Goal: Book appointment/travel/reservation

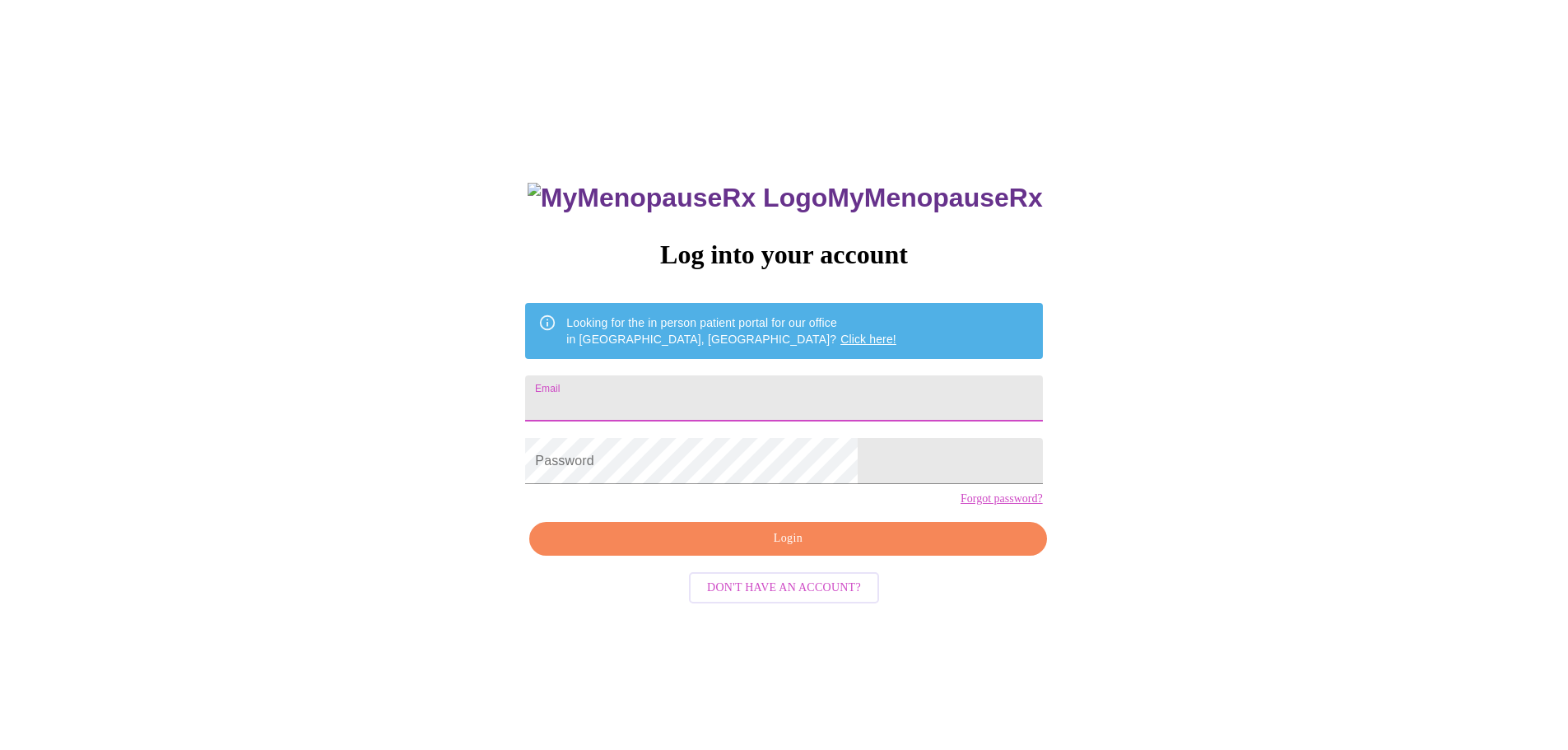
click at [748, 392] on input "Email" at bounding box center [784, 398] width 517 height 46
type input "[EMAIL_ADDRESS][DOMAIN_NAME]"
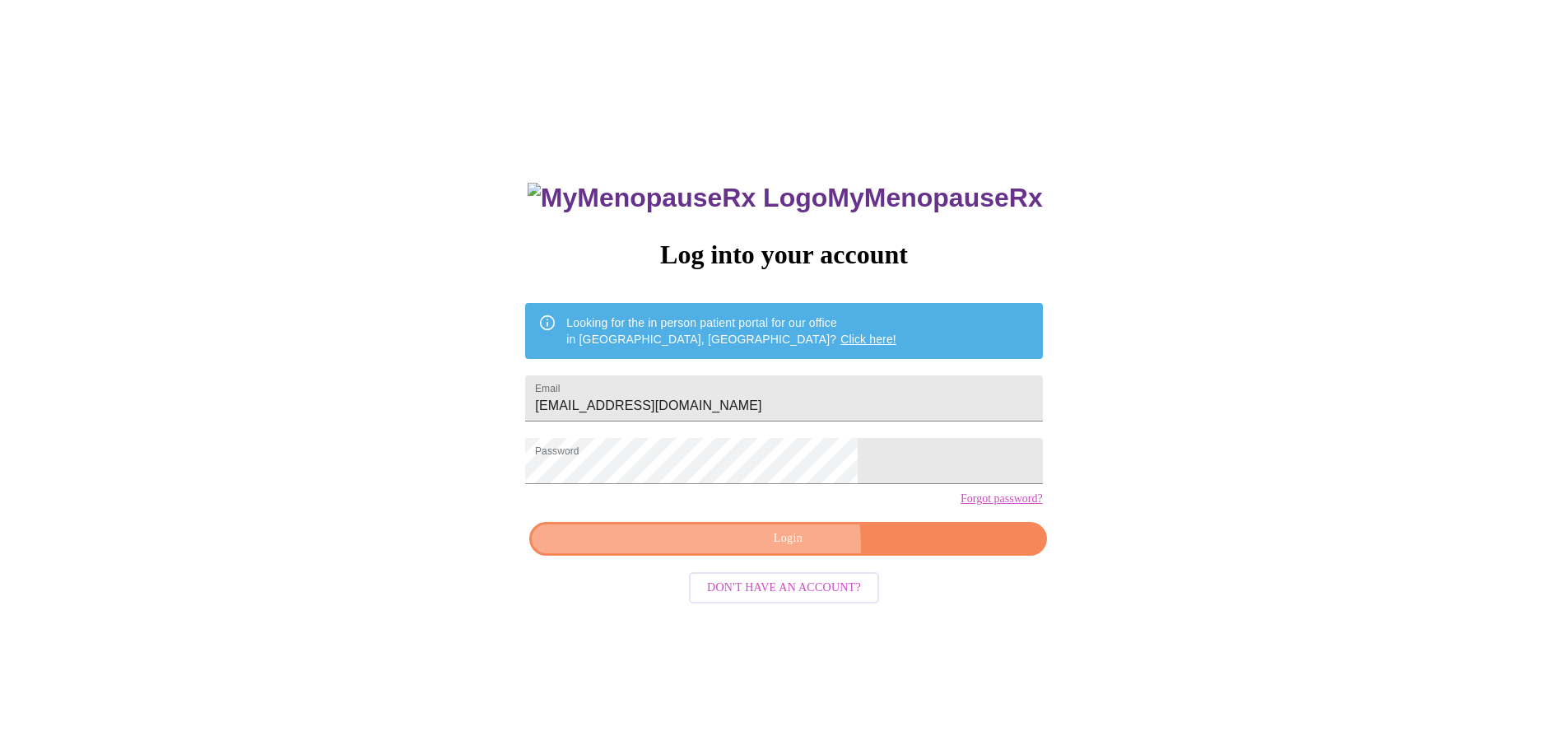
click at [737, 549] on span "Login" at bounding box center [788, 539] width 479 height 21
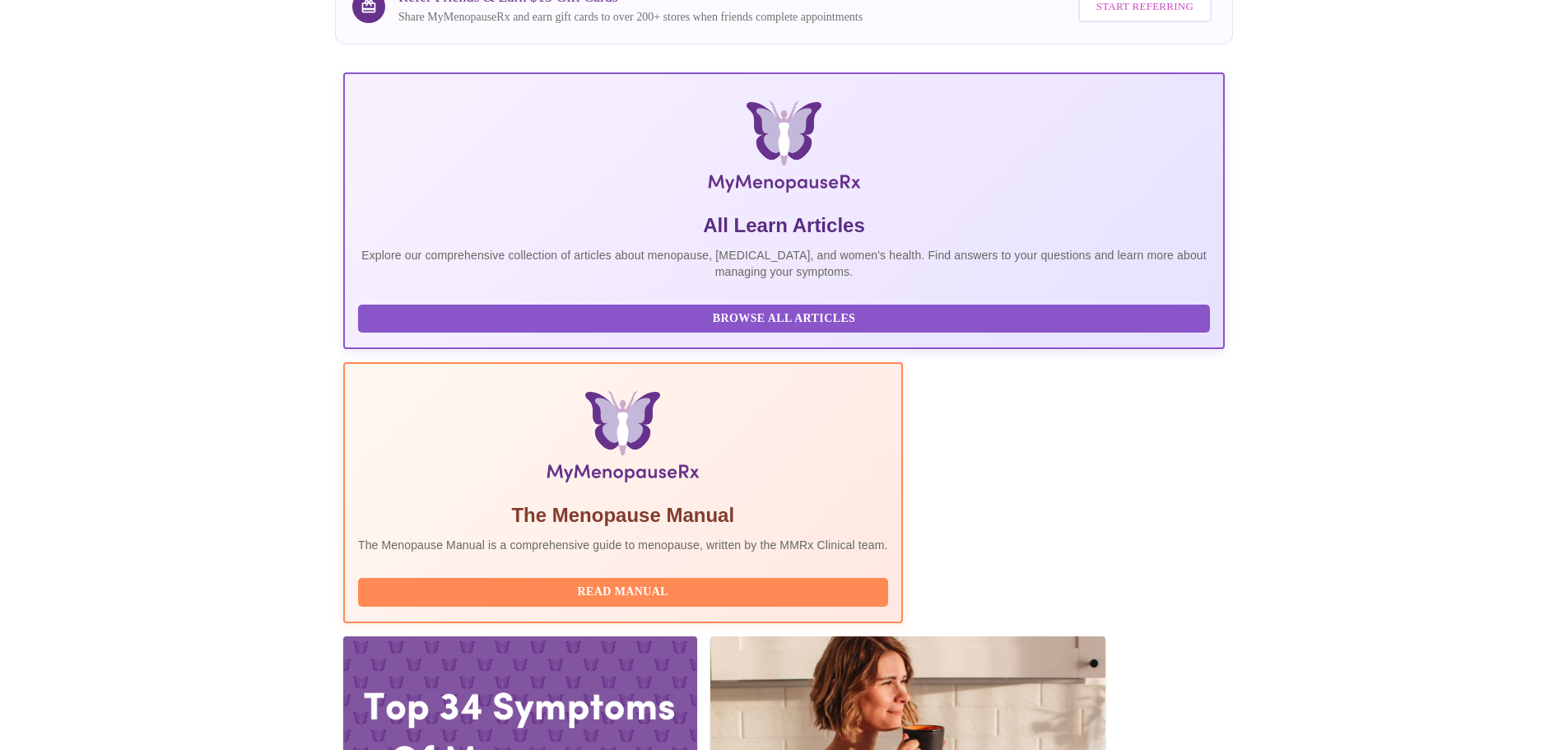
scroll to position [247, 0]
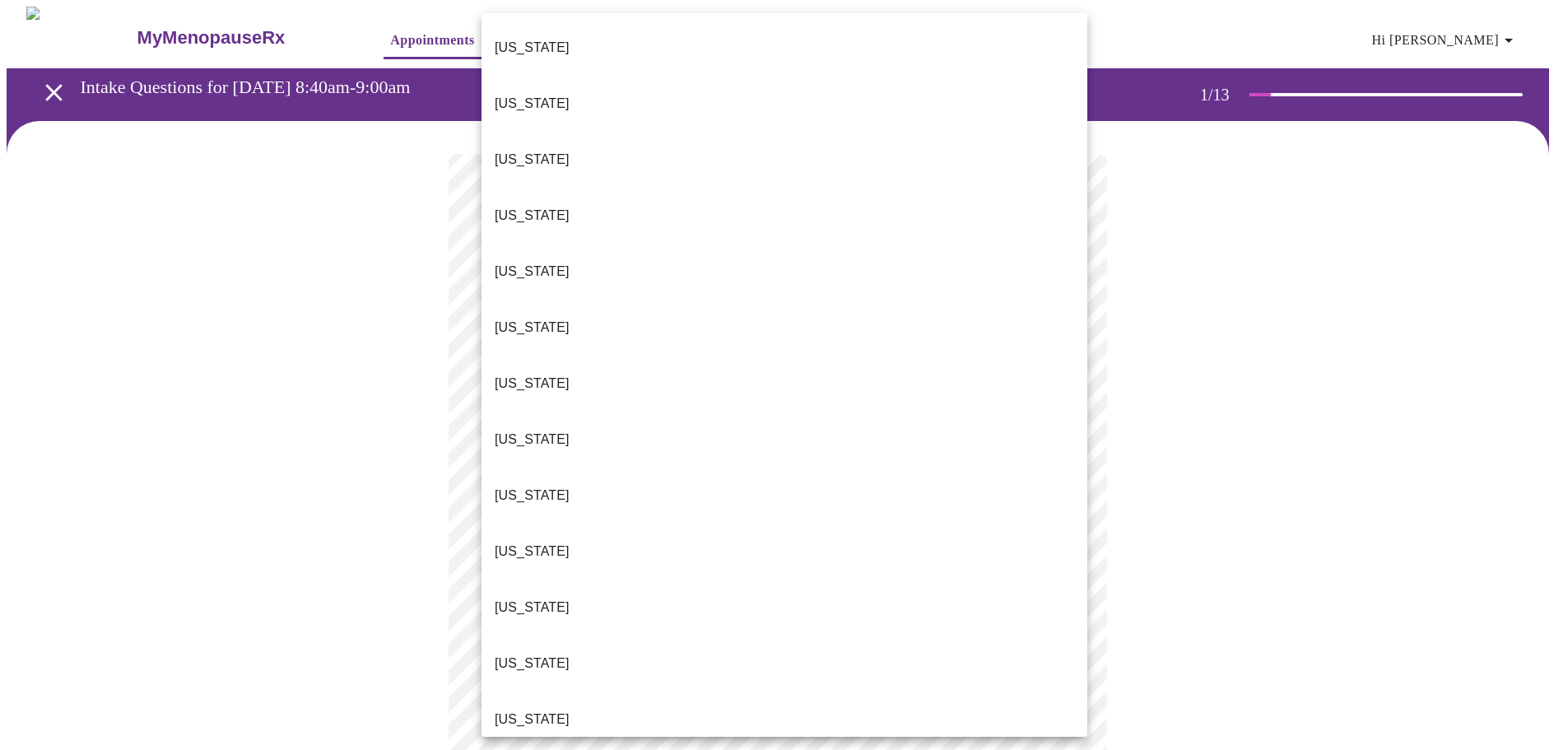
click at [592, 692] on li "[US_STATE]" at bounding box center [784, 720] width 606 height 56
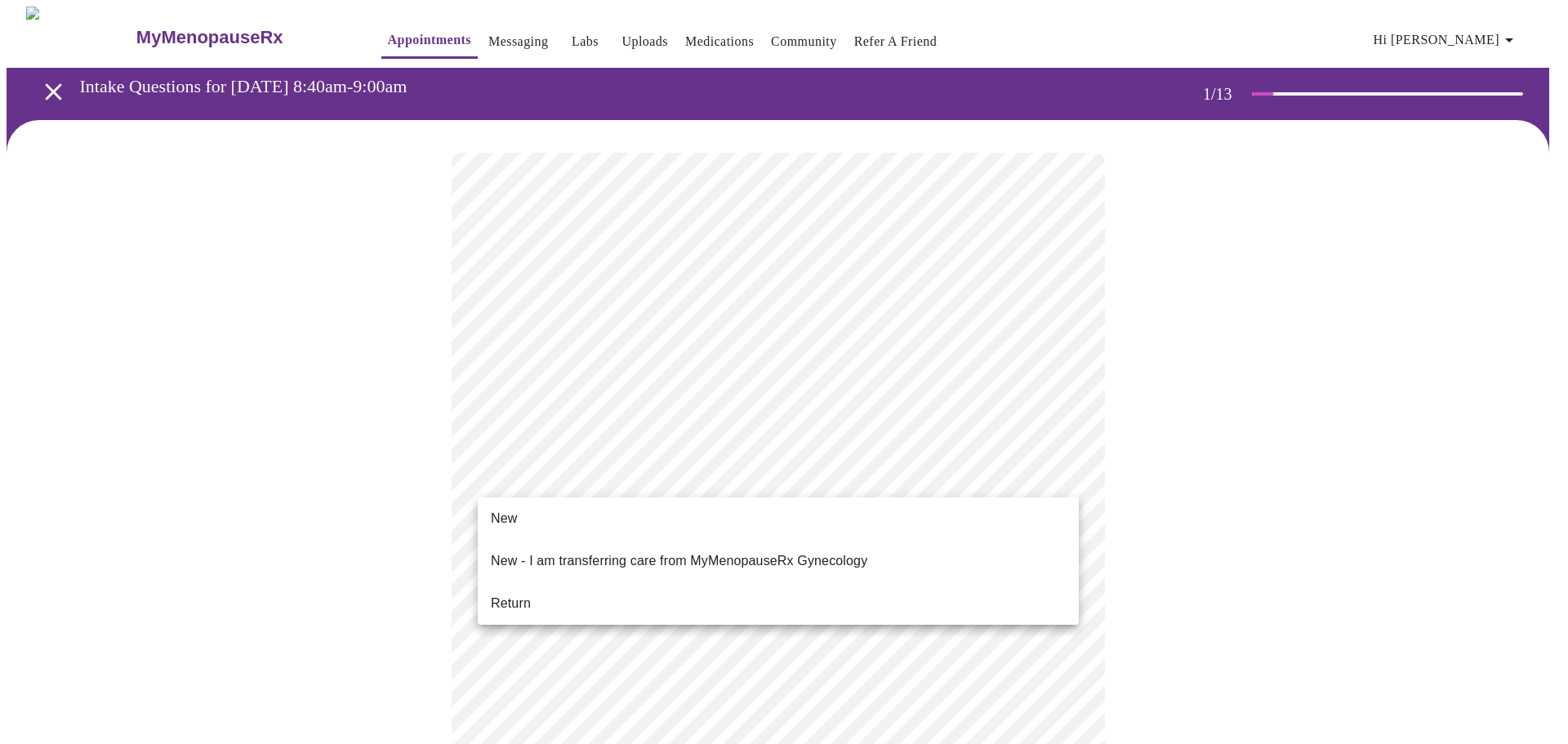
click at [556, 589] on li "Return" at bounding box center [778, 603] width 602 height 29
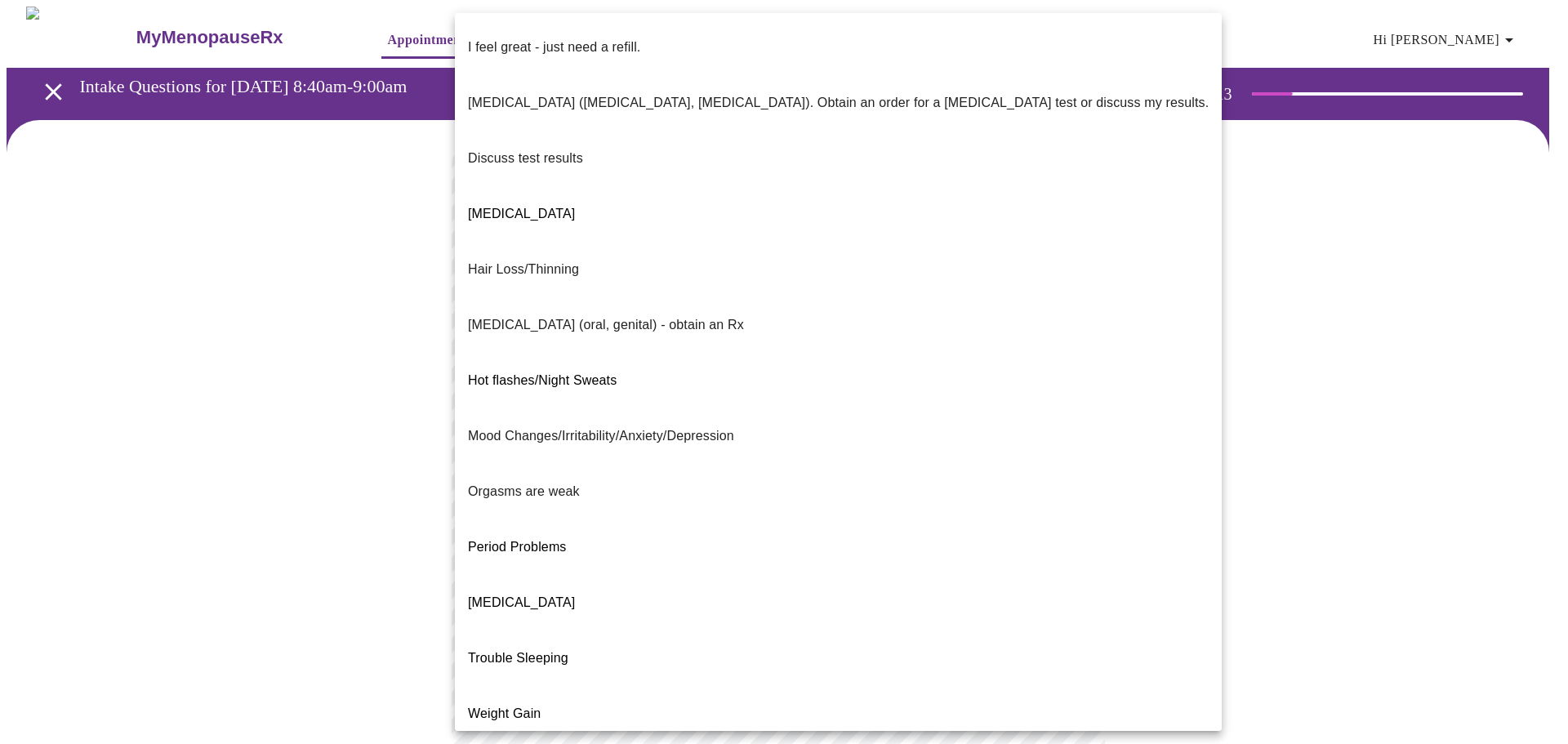
click at [704, 350] on body "MyMenopauseRx Appointments Messaging Labs Uploads Medications Community Refer a…" at bounding box center [784, 573] width 1555 height 1133
click at [566, 687] on li "Weight Gain" at bounding box center [838, 714] width 767 height 56
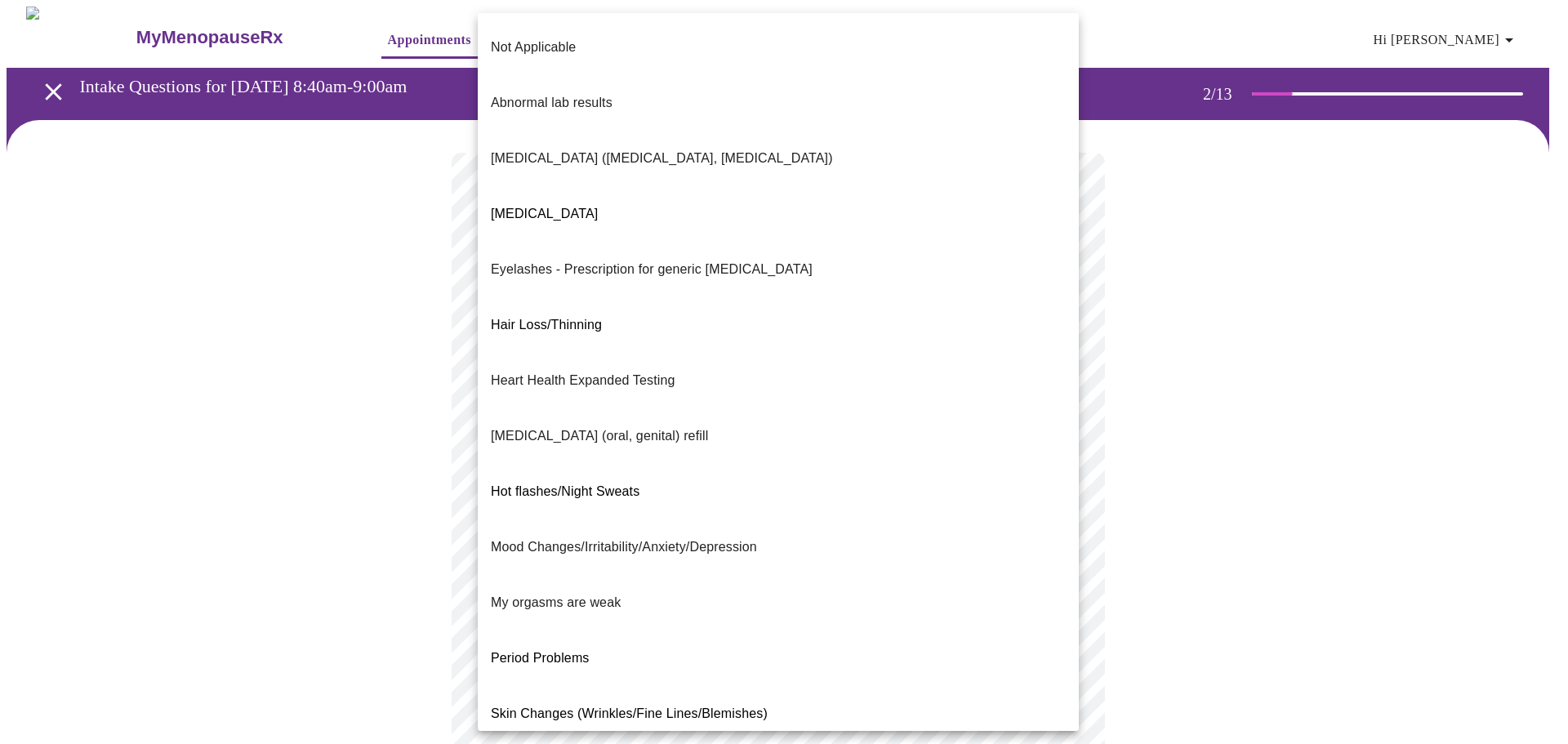
click at [577, 487] on body "MyMenopauseRx Appointments Messaging Labs Uploads Medications Community Refer a…" at bounding box center [784, 569] width 1555 height 1124
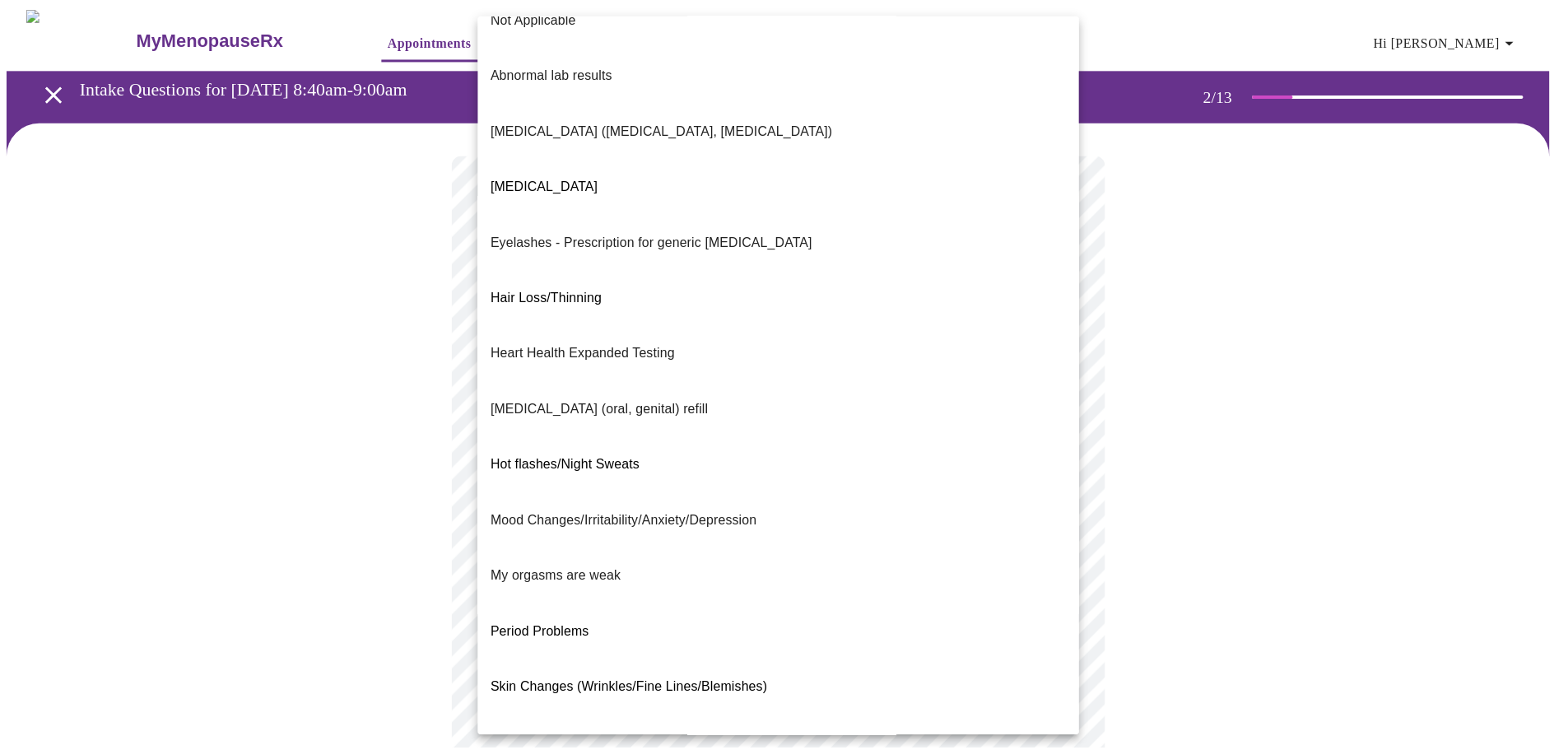
scroll to position [60, 0]
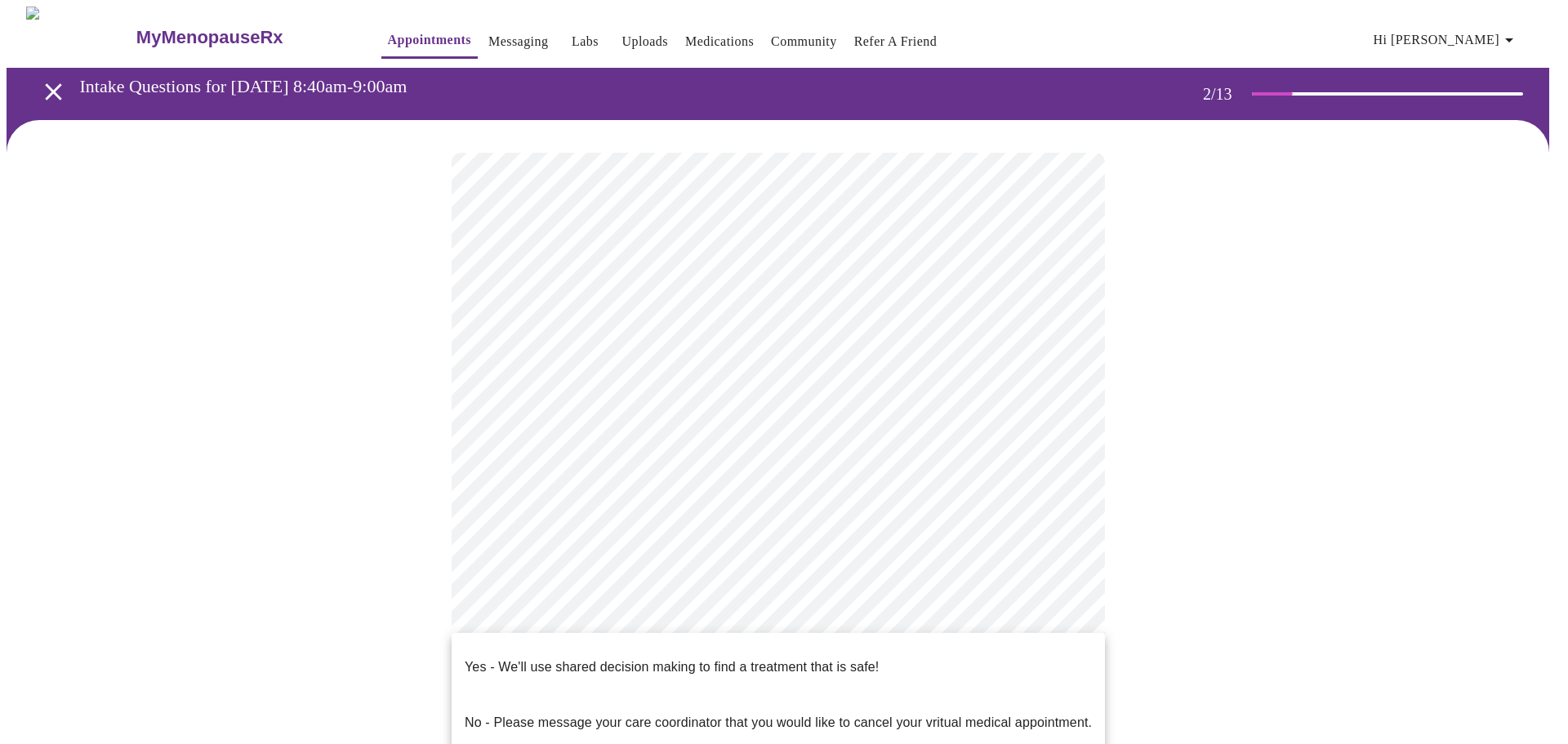
click at [562, 645] on body "MyMenopauseRx Appointments Messaging Labs Uploads Medications Community Refer a…" at bounding box center [784, 564] width 1555 height 1114
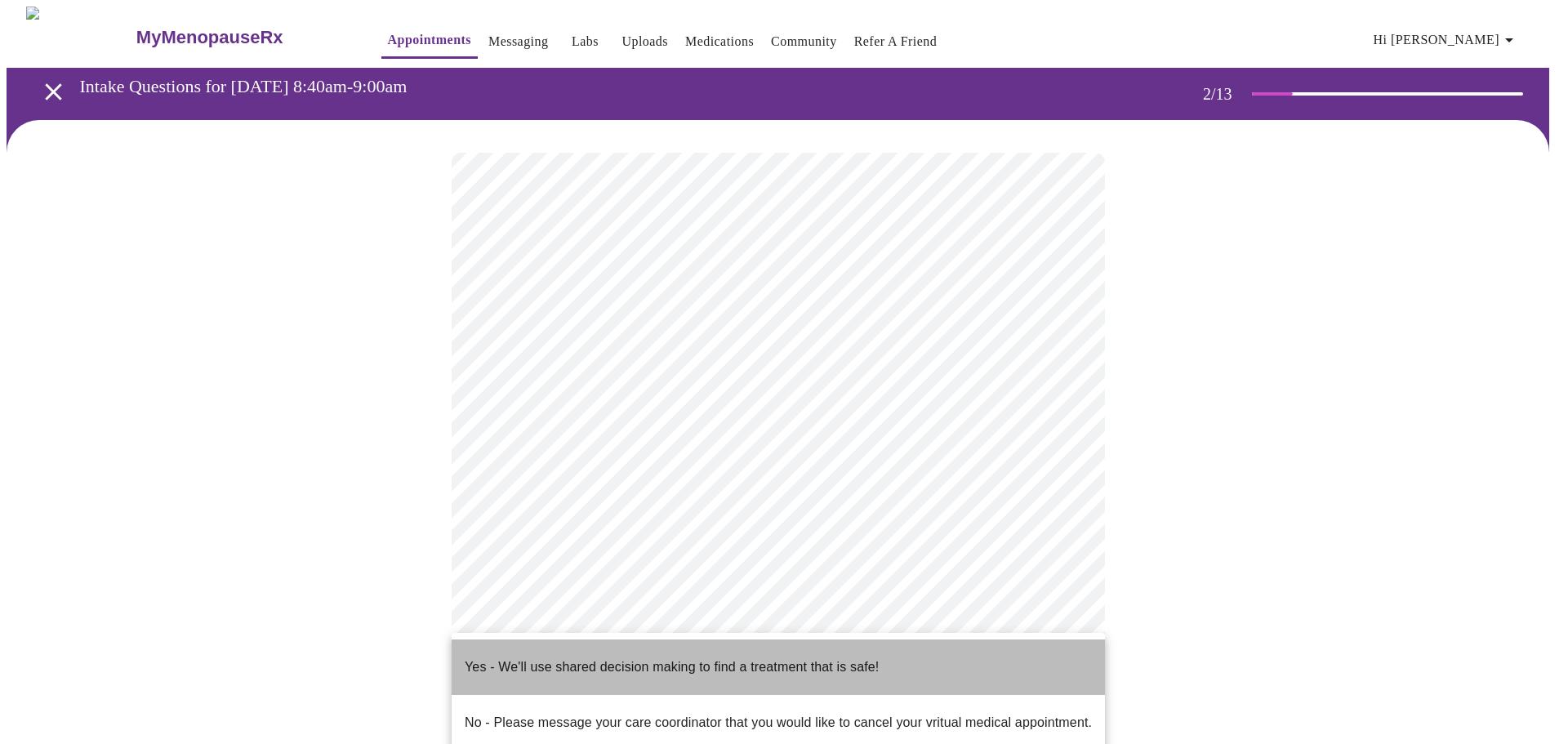
click at [564, 657] on p "Yes - We'll use shared decision making to find a treatment that is safe!" at bounding box center [672, 667] width 415 height 20
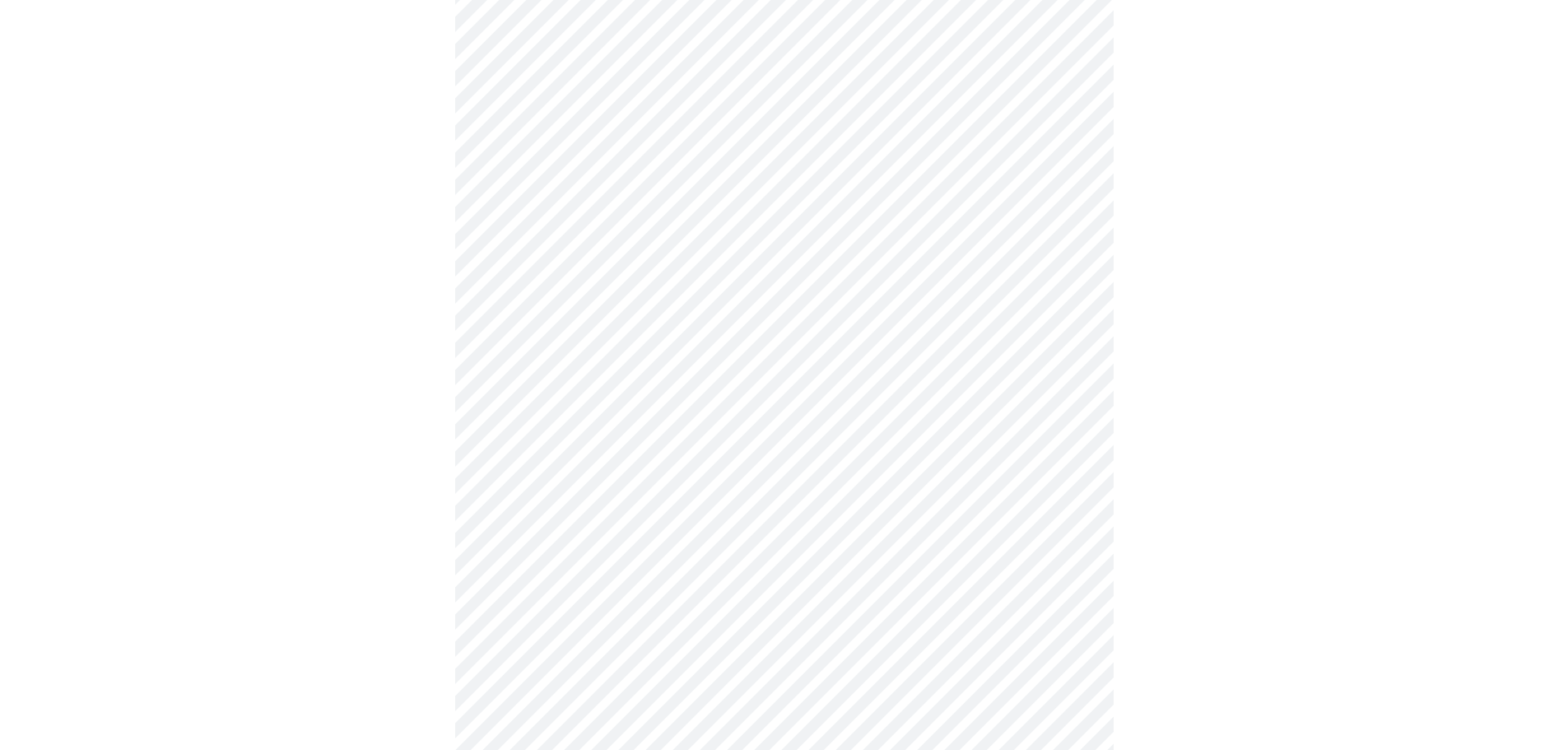
scroll to position [0, 0]
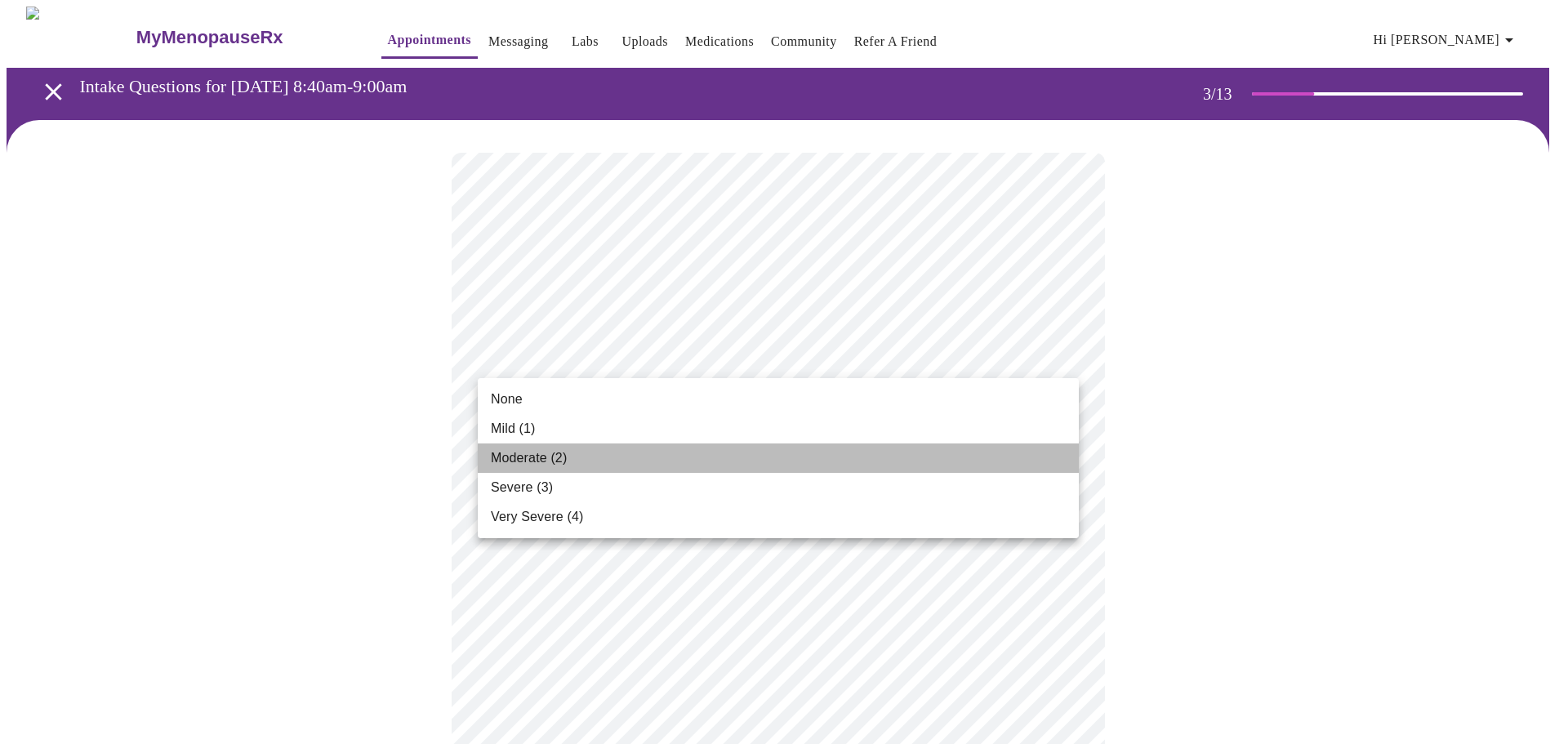
click at [592, 451] on li "Moderate (2)" at bounding box center [778, 458] width 602 height 29
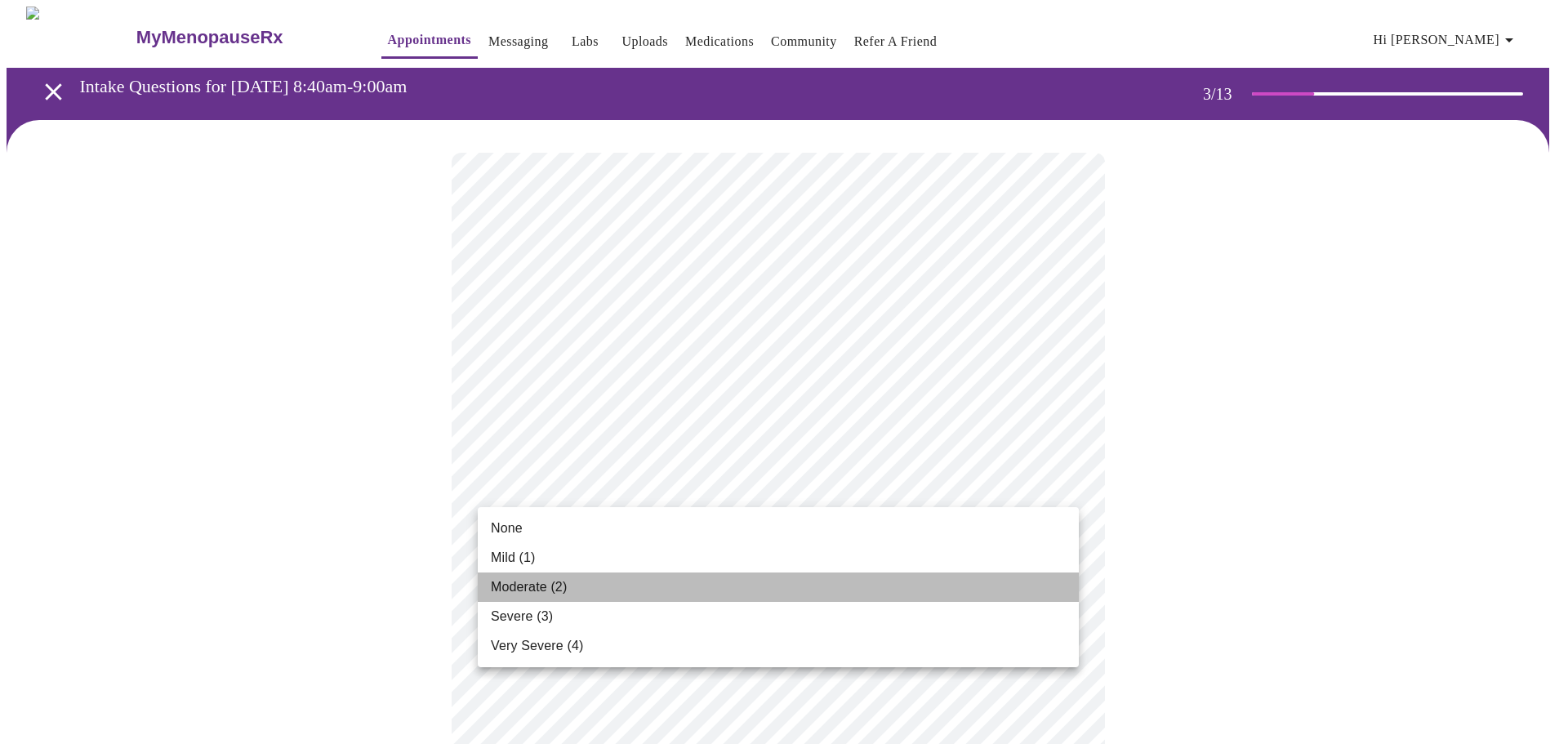
click at [608, 585] on li "Moderate (2)" at bounding box center [778, 587] width 602 height 29
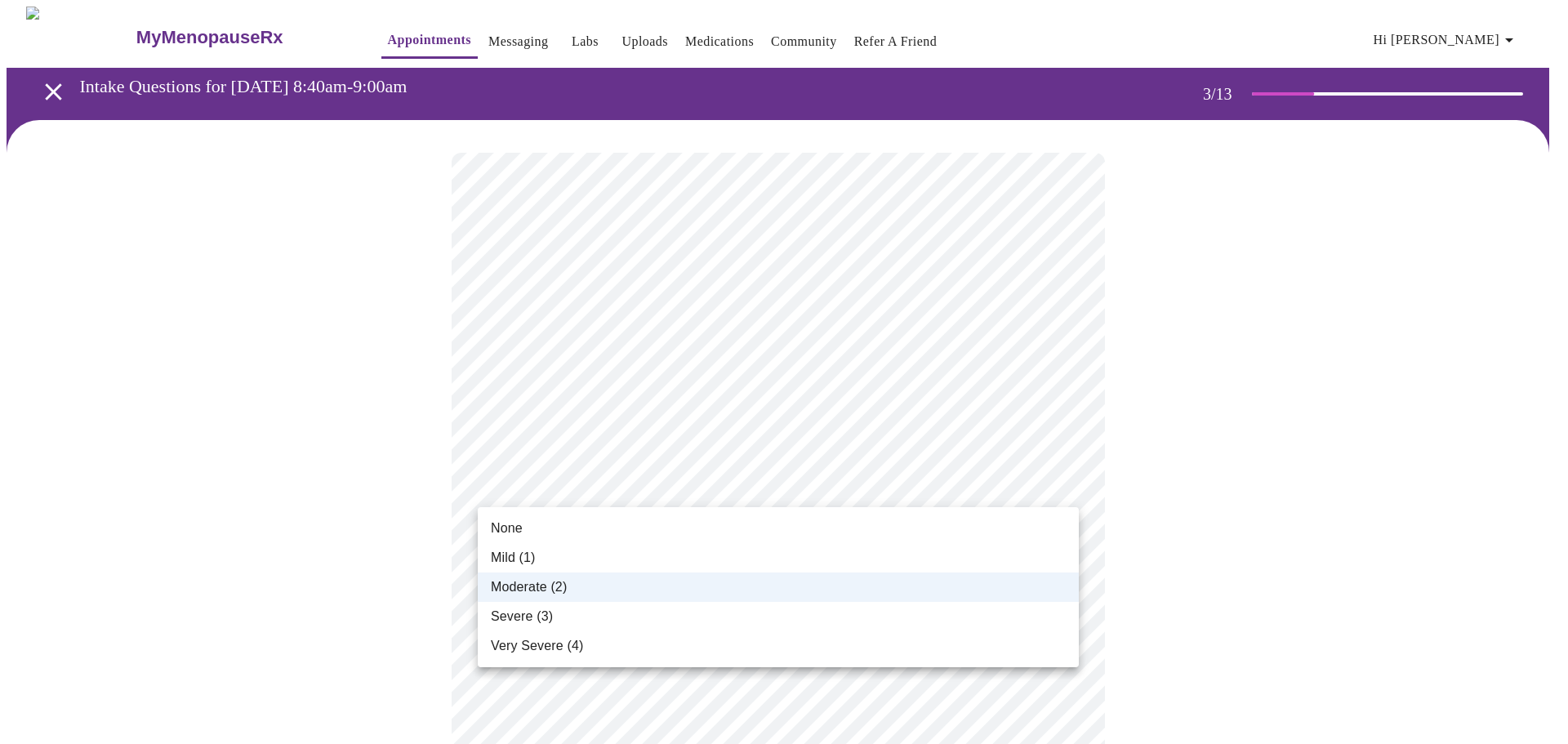
click at [619, 524] on li "None" at bounding box center [778, 529] width 602 height 29
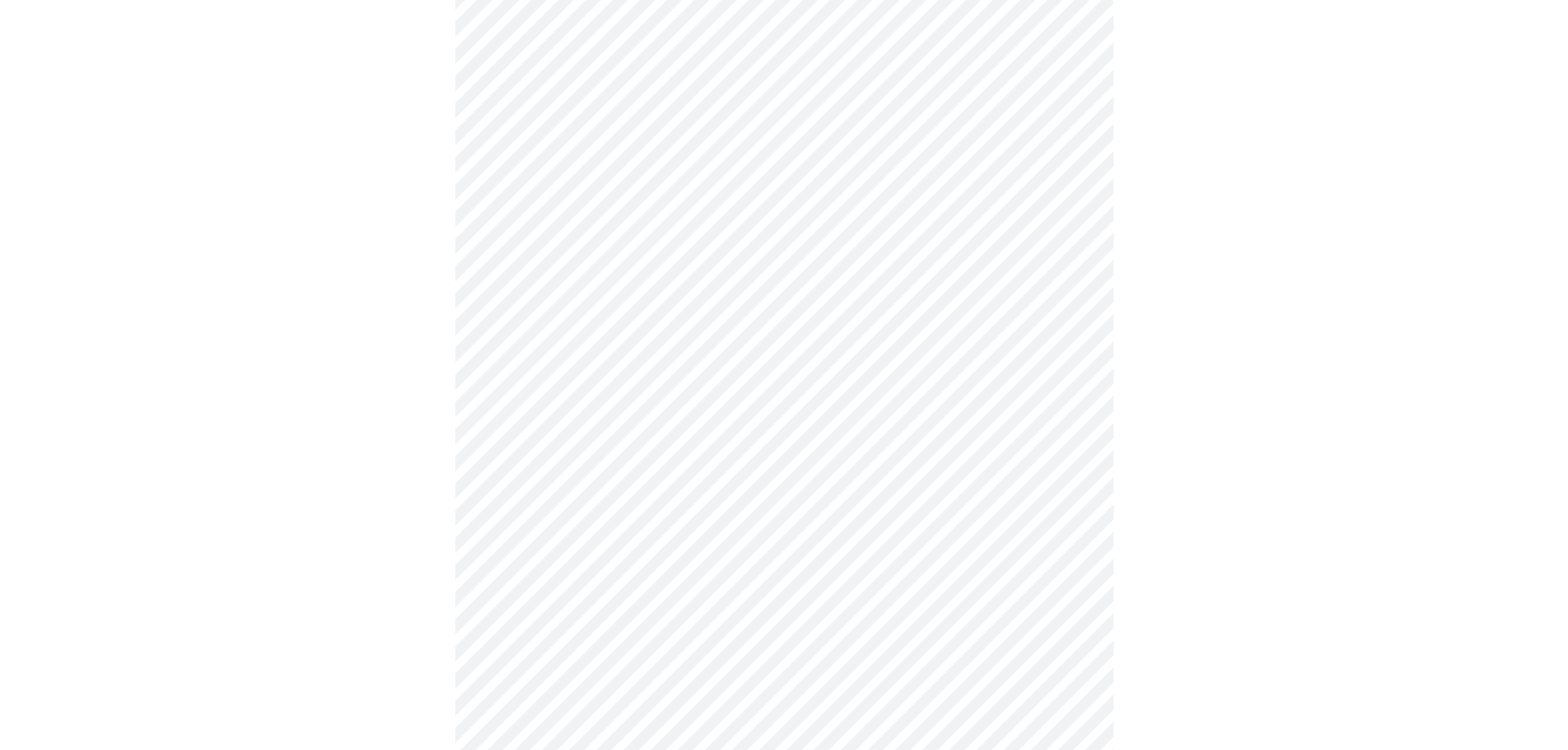
scroll to position [164, 0]
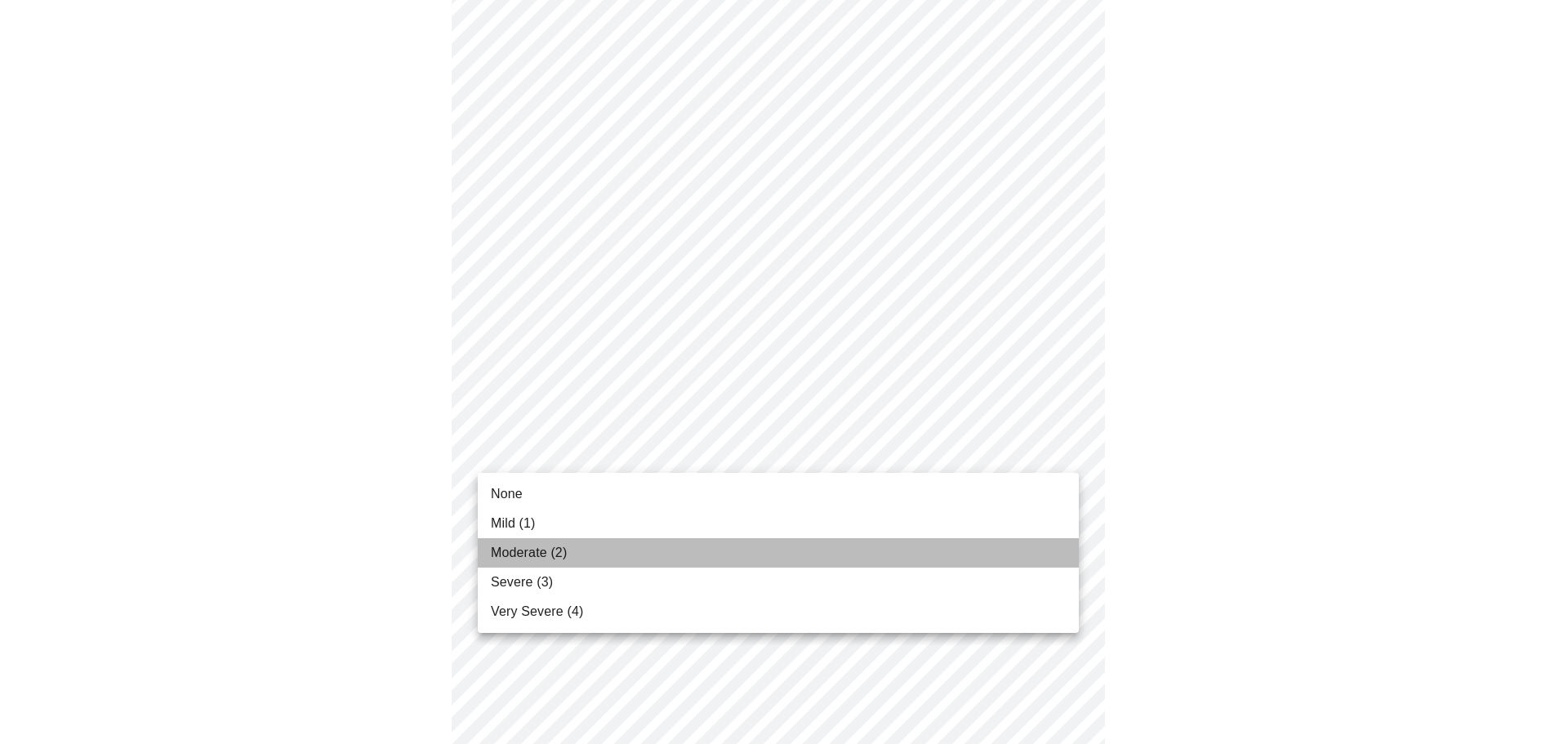
click at [617, 555] on li "Moderate (2)" at bounding box center [778, 553] width 602 height 29
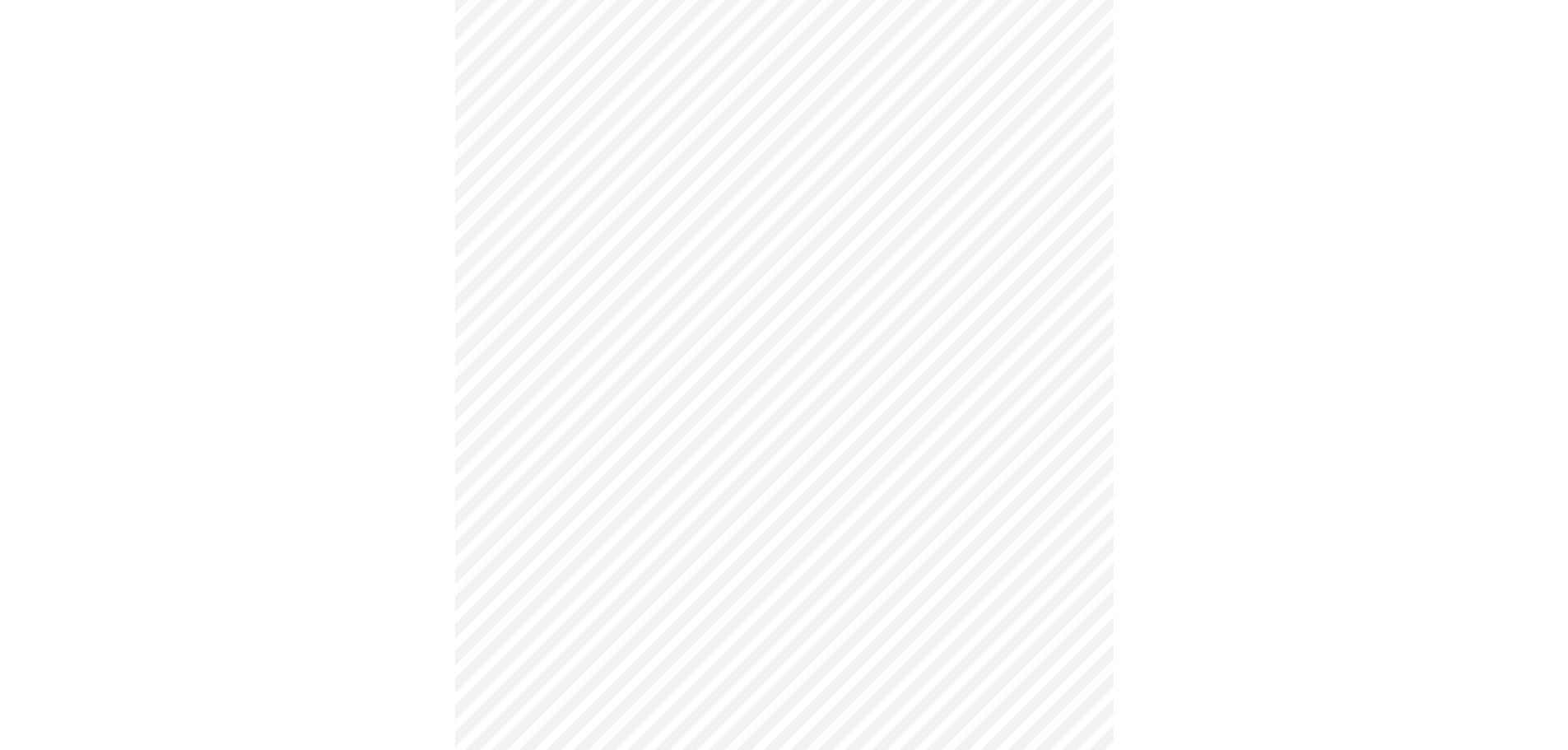
scroll to position [330, 0]
click at [659, 301] on body "MyMenopauseRx Appointments Messaging Labs Uploads Medications Community Refer a…" at bounding box center [790, 738] width 1567 height 2121
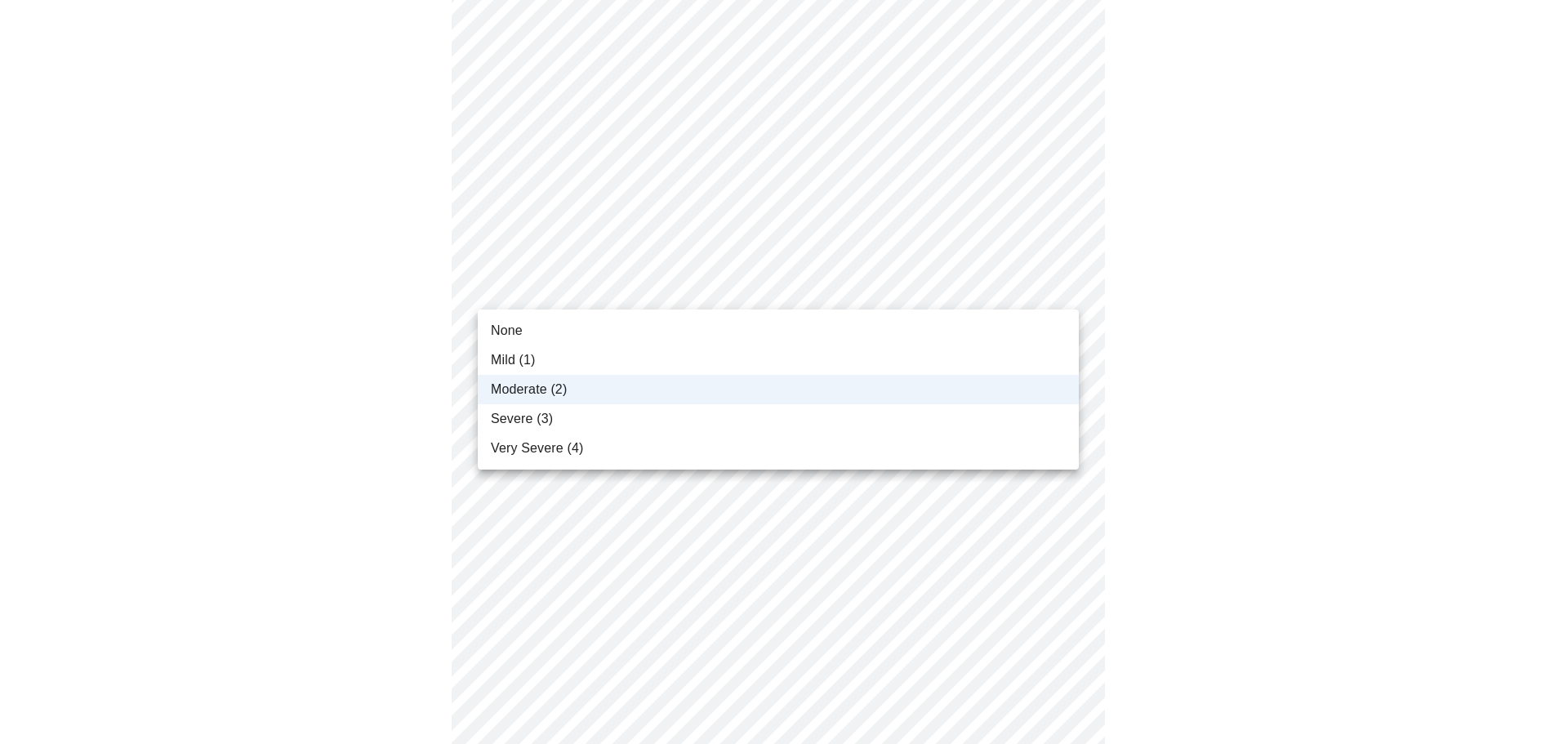
click at [620, 360] on li "Mild (1)" at bounding box center [778, 360] width 602 height 29
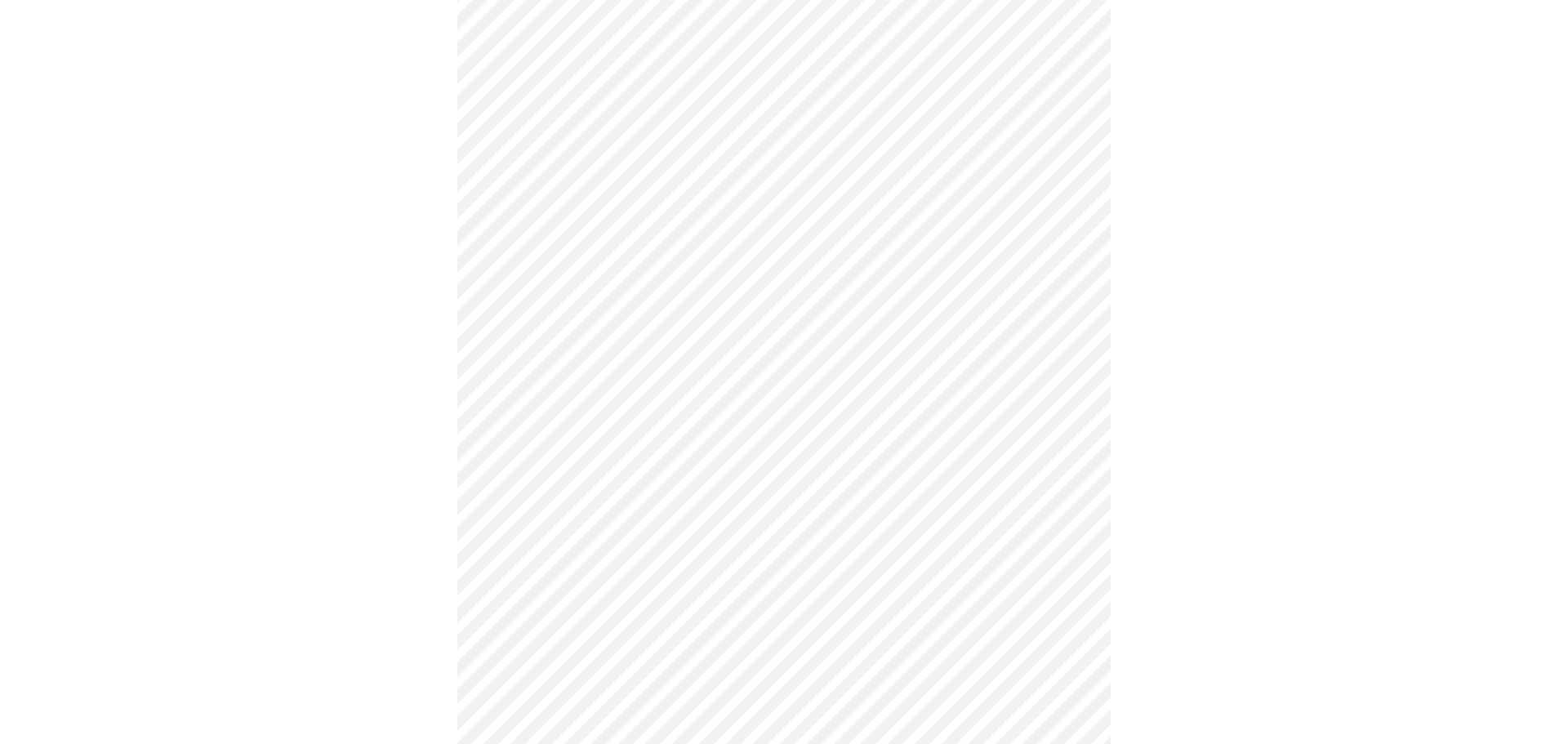
click at [623, 425] on body "MyMenopauseRx Appointments Messaging Labs Uploads Medications Community Refer a…" at bounding box center [784, 732] width 1555 height 2104
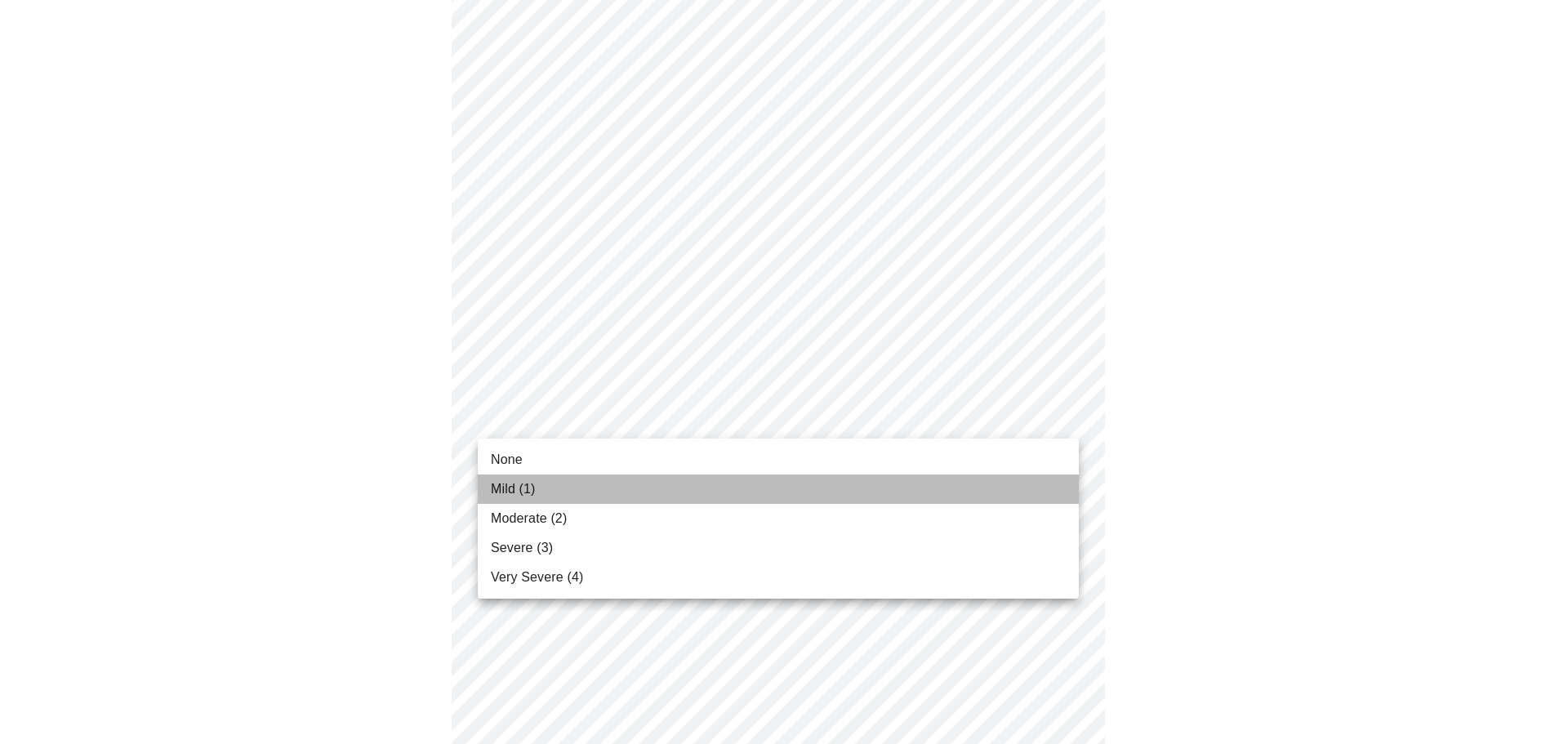
click at [611, 480] on li "Mild (1)" at bounding box center [778, 489] width 602 height 29
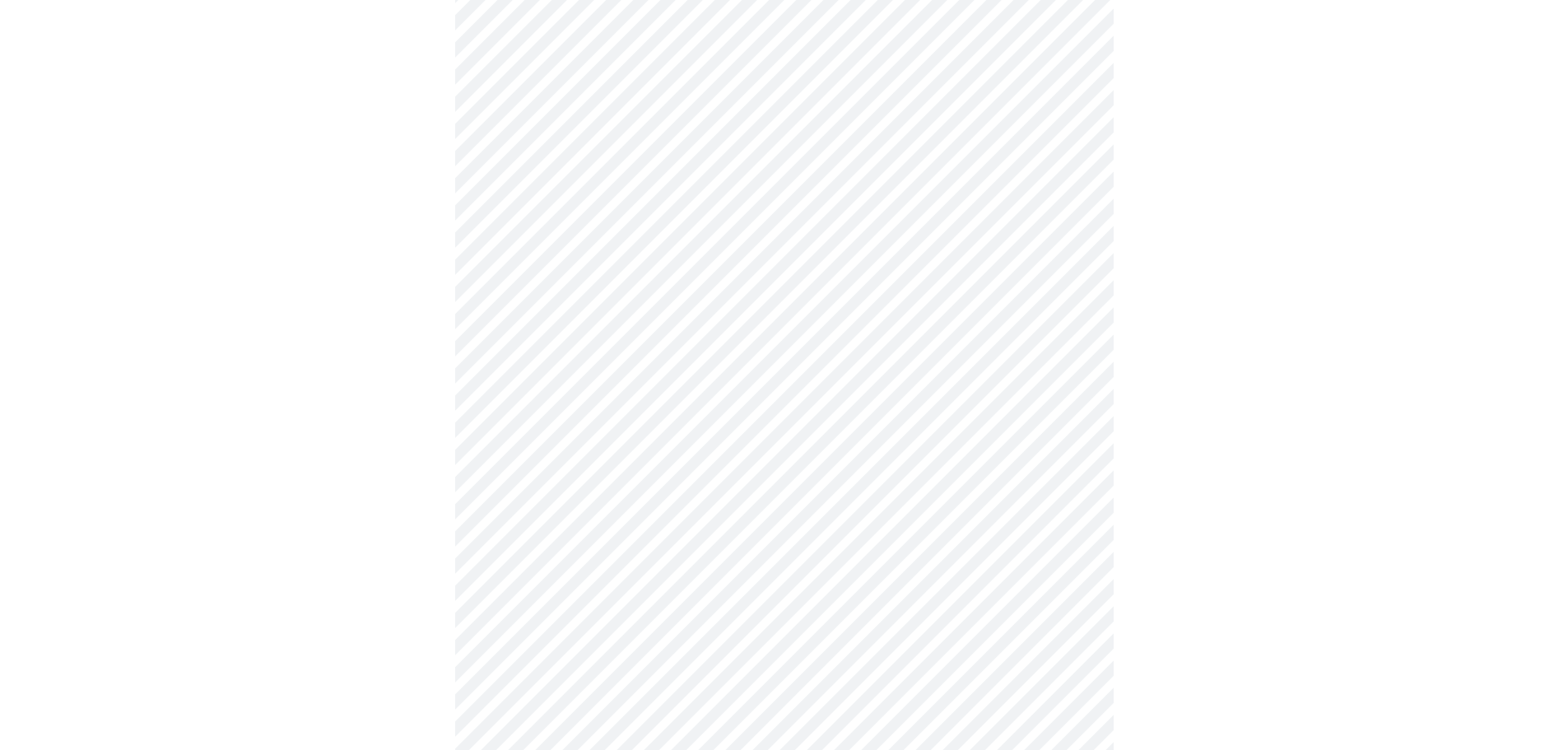
click at [616, 521] on body "MyMenopauseRx Appointments Messaging Labs Uploads Medications Community Refer a…" at bounding box center [784, 726] width 1555 height 2098
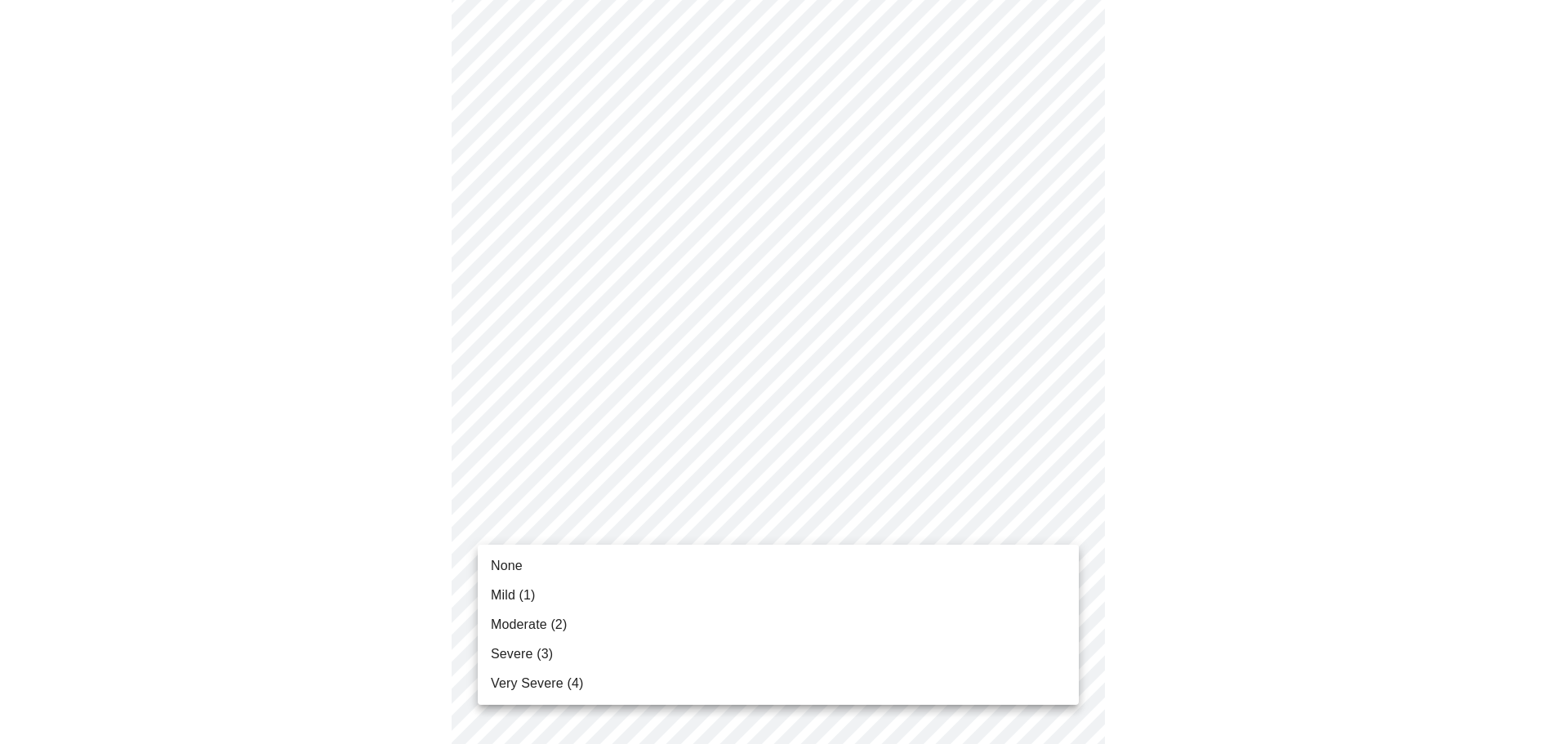
click at [588, 592] on li "Mild (1)" at bounding box center [778, 596] width 602 height 29
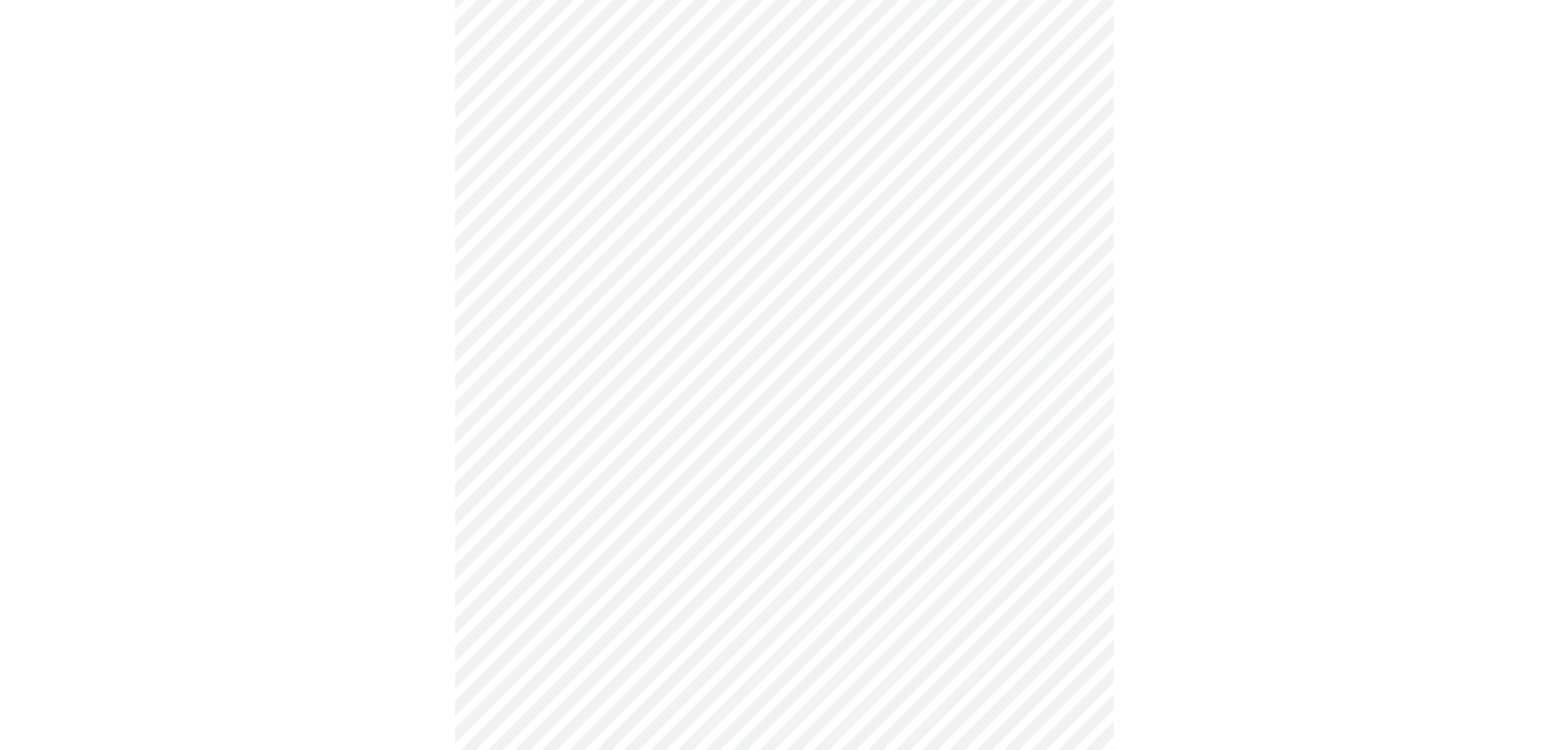
scroll to position [576, 0]
click at [677, 388] on body "MyMenopauseRx Appointments Messaging Labs Uploads Medications Community Refer a…" at bounding box center [784, 467] width 1555 height 2075
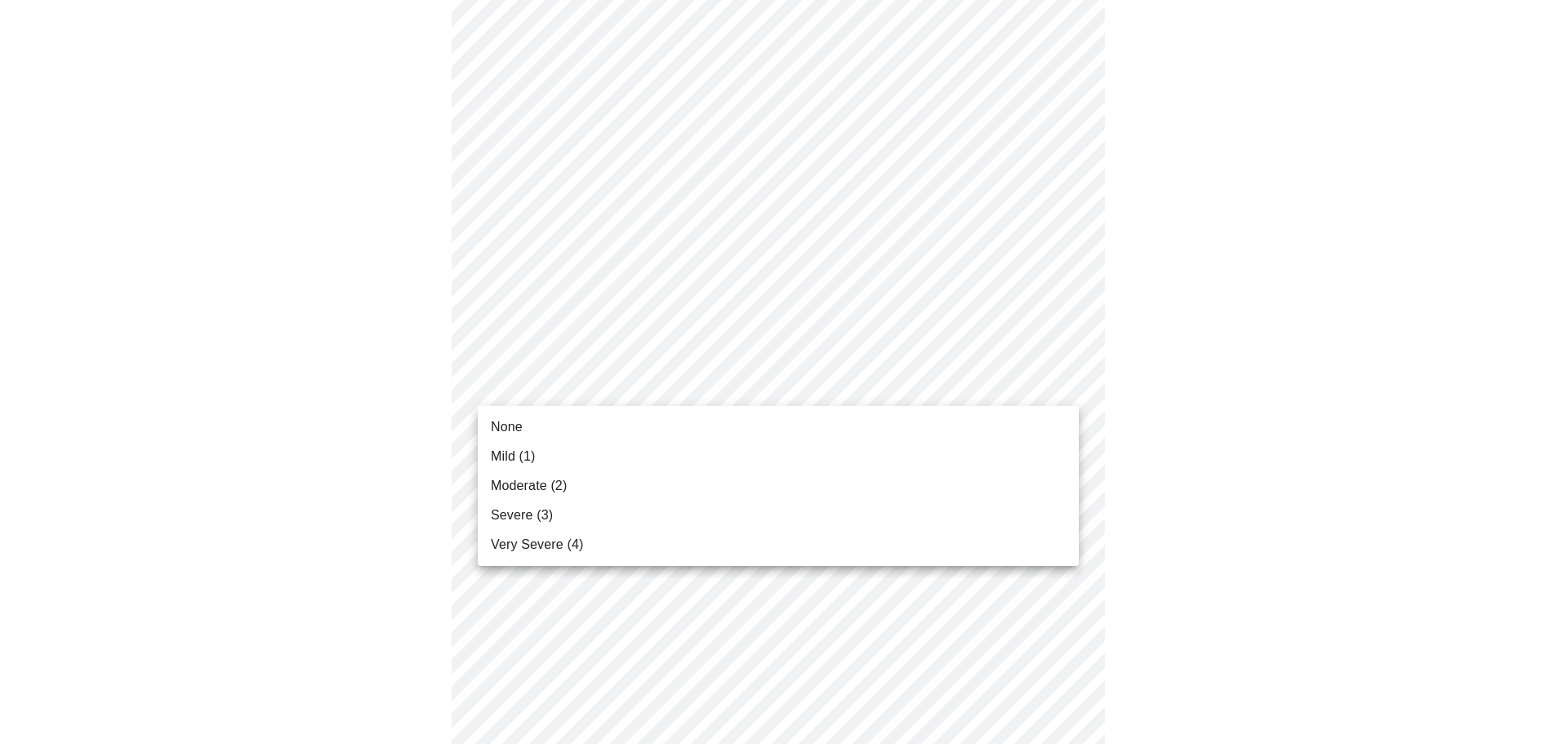
click at [642, 463] on li "Mild (1)" at bounding box center [778, 457] width 602 height 29
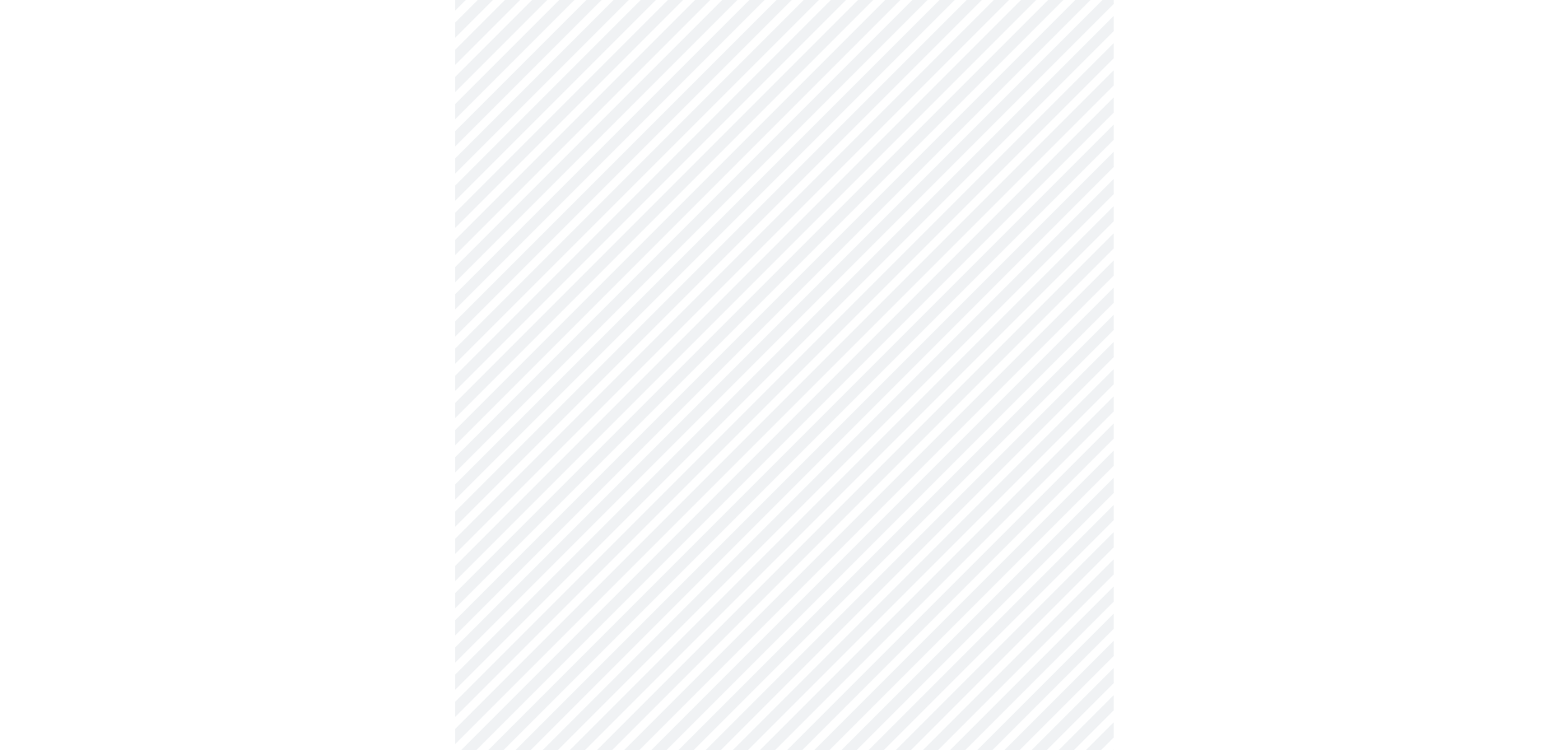
scroll to position [741, 0]
click at [682, 350] on body "MyMenopauseRx Appointments Messaging Labs Uploads Medications Community Refer a…" at bounding box center [790, 292] width 1567 height 2052
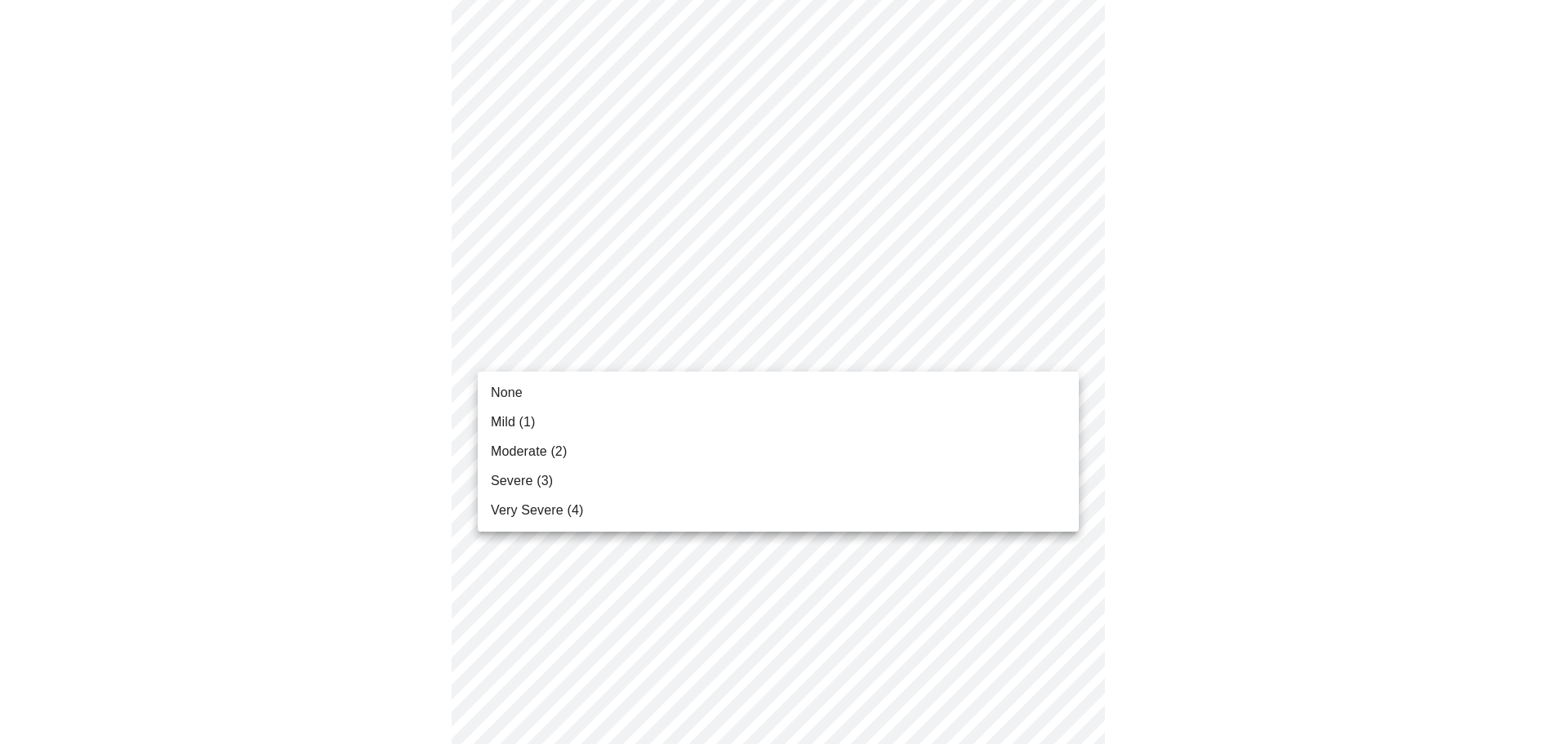
click at [633, 422] on li "Mild (1)" at bounding box center [778, 422] width 602 height 29
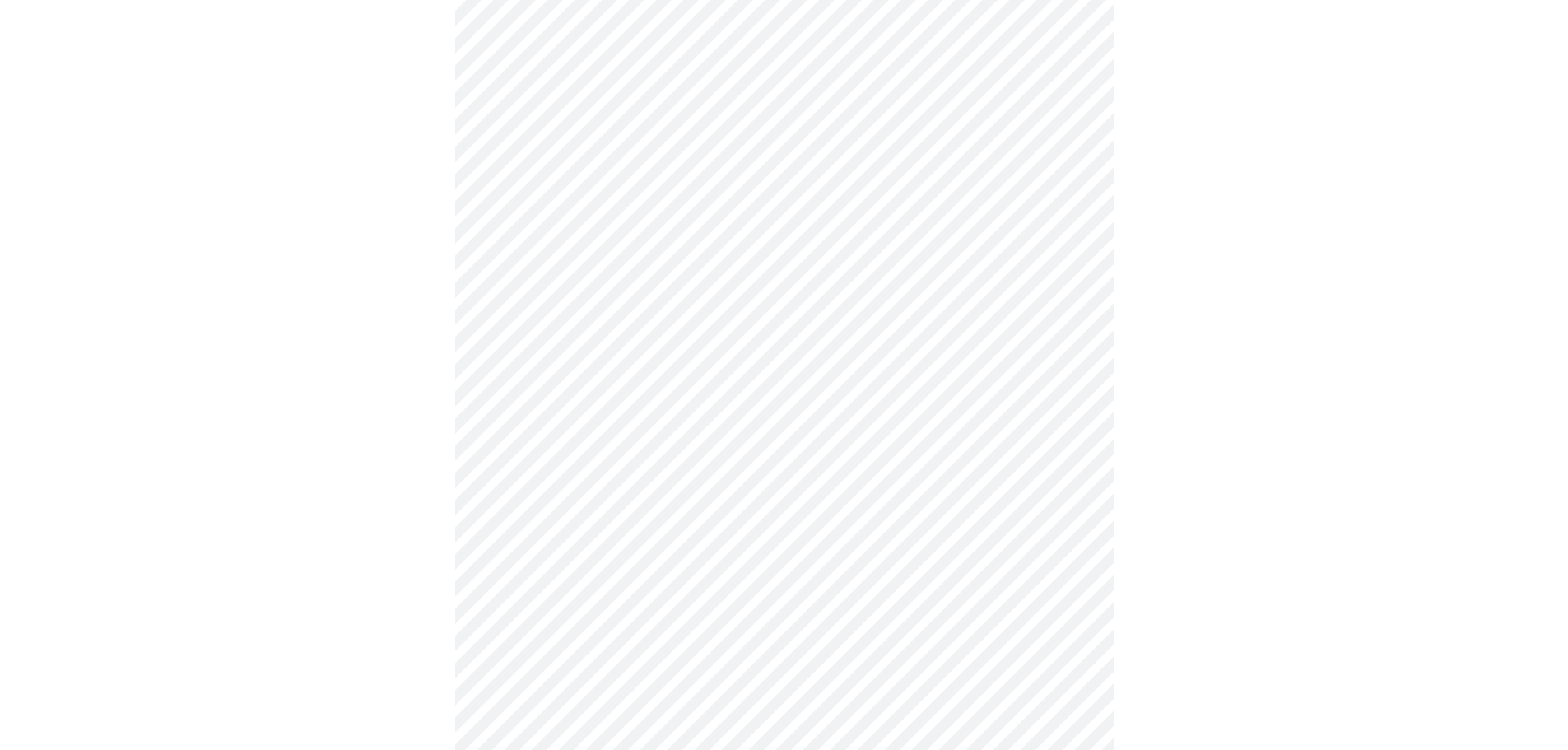
click at [650, 469] on body "MyMenopauseRx Appointments Messaging Labs Uploads Medications Community Refer a…" at bounding box center [784, 279] width 1555 height 2029
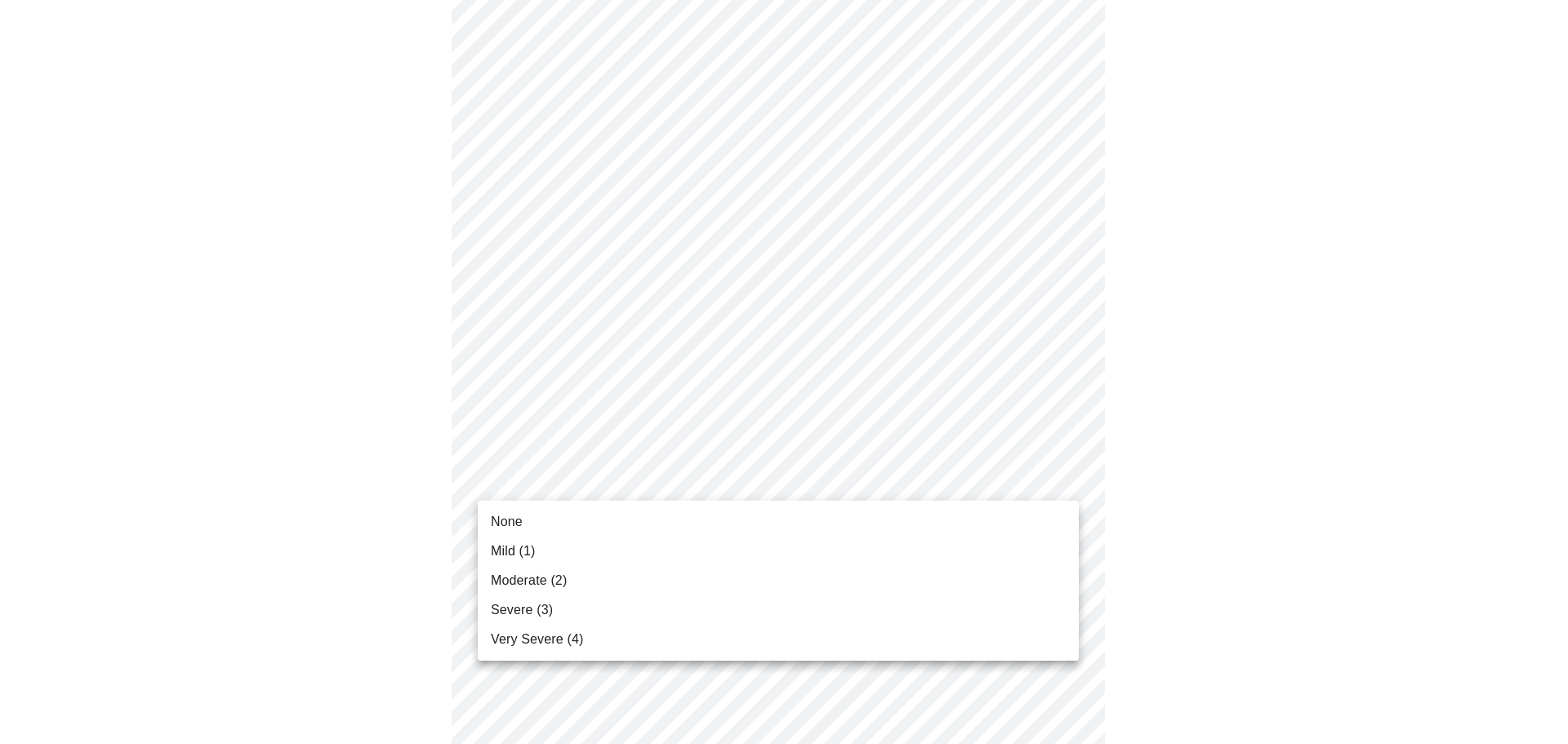
click at [599, 579] on li "Moderate (2)" at bounding box center [778, 581] width 602 height 29
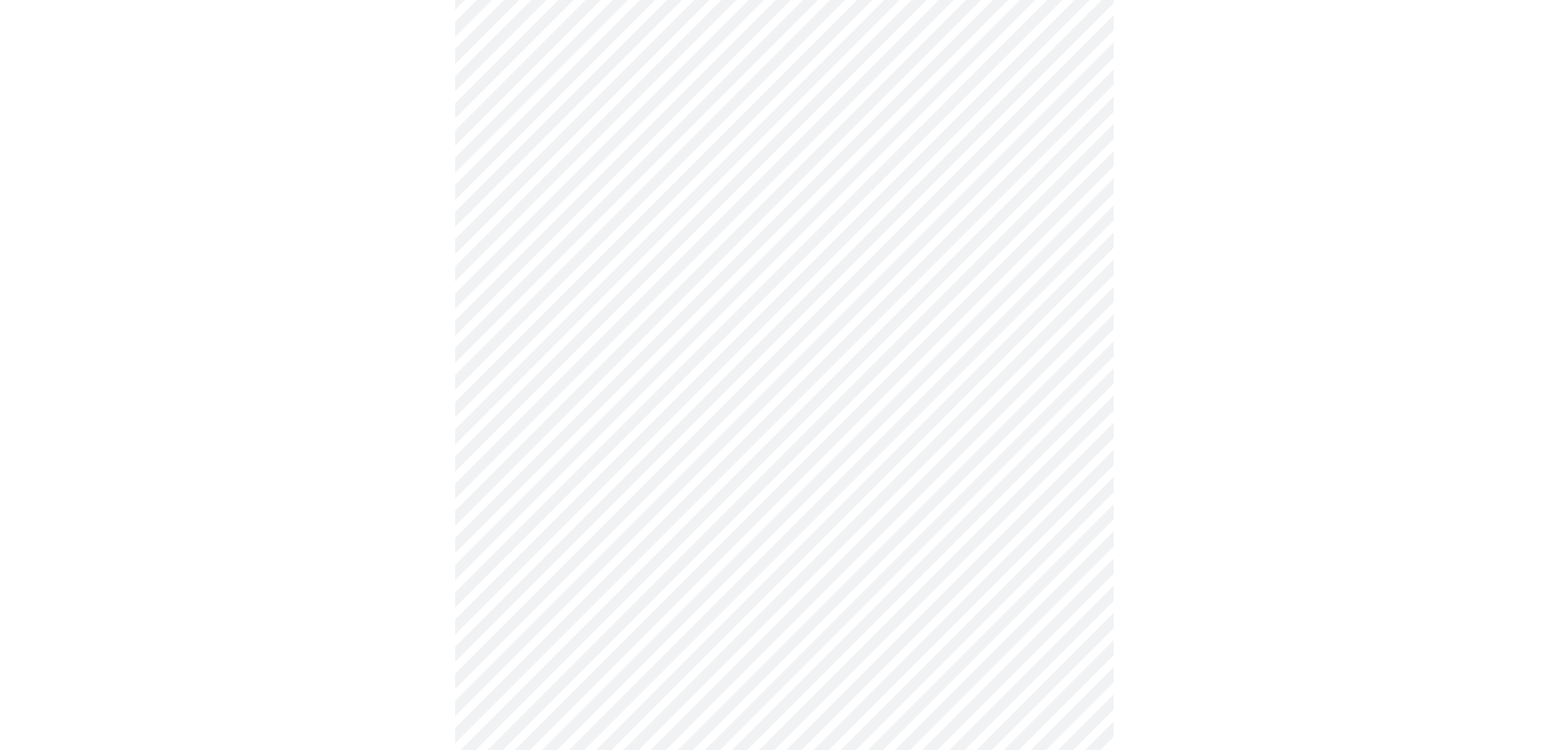
scroll to position [906, 0]
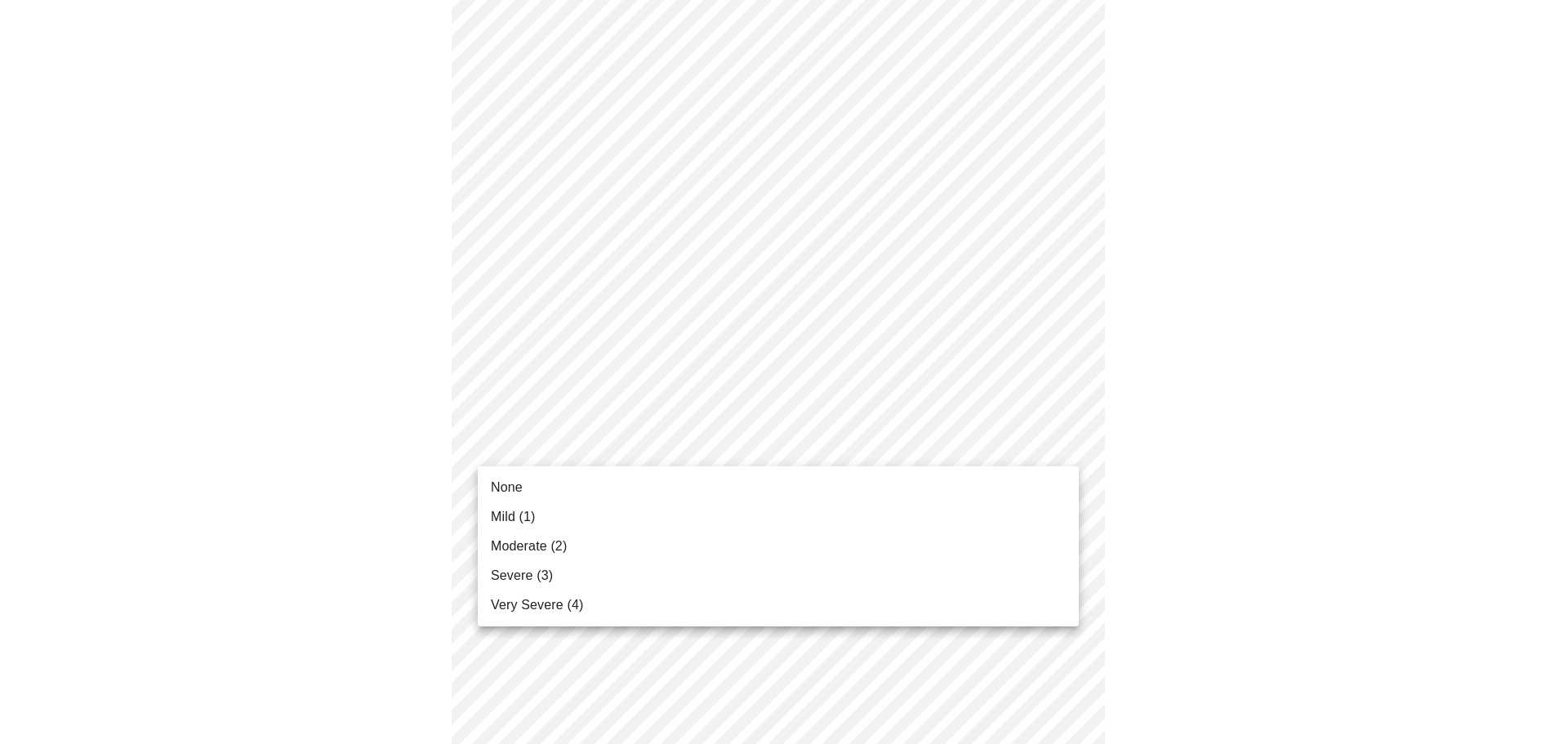
click at [681, 444] on body "MyMenopauseRx Appointments Messaging Labs Uploads Medications Community Refer a…" at bounding box center [784, 103] width 1555 height 1990
click at [636, 516] on li "Mild (1)" at bounding box center [778, 517] width 602 height 29
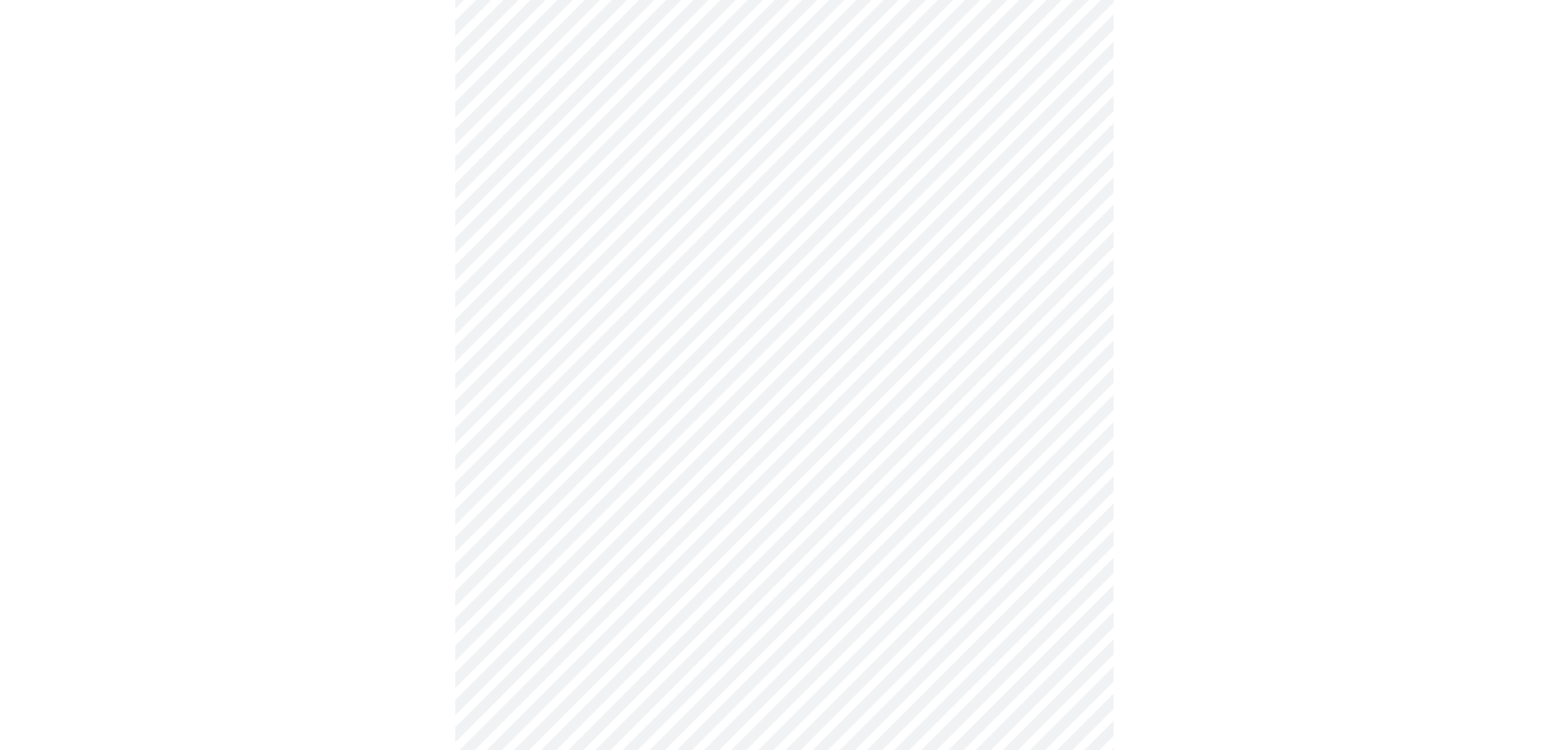
scroll to position [1070, 0]
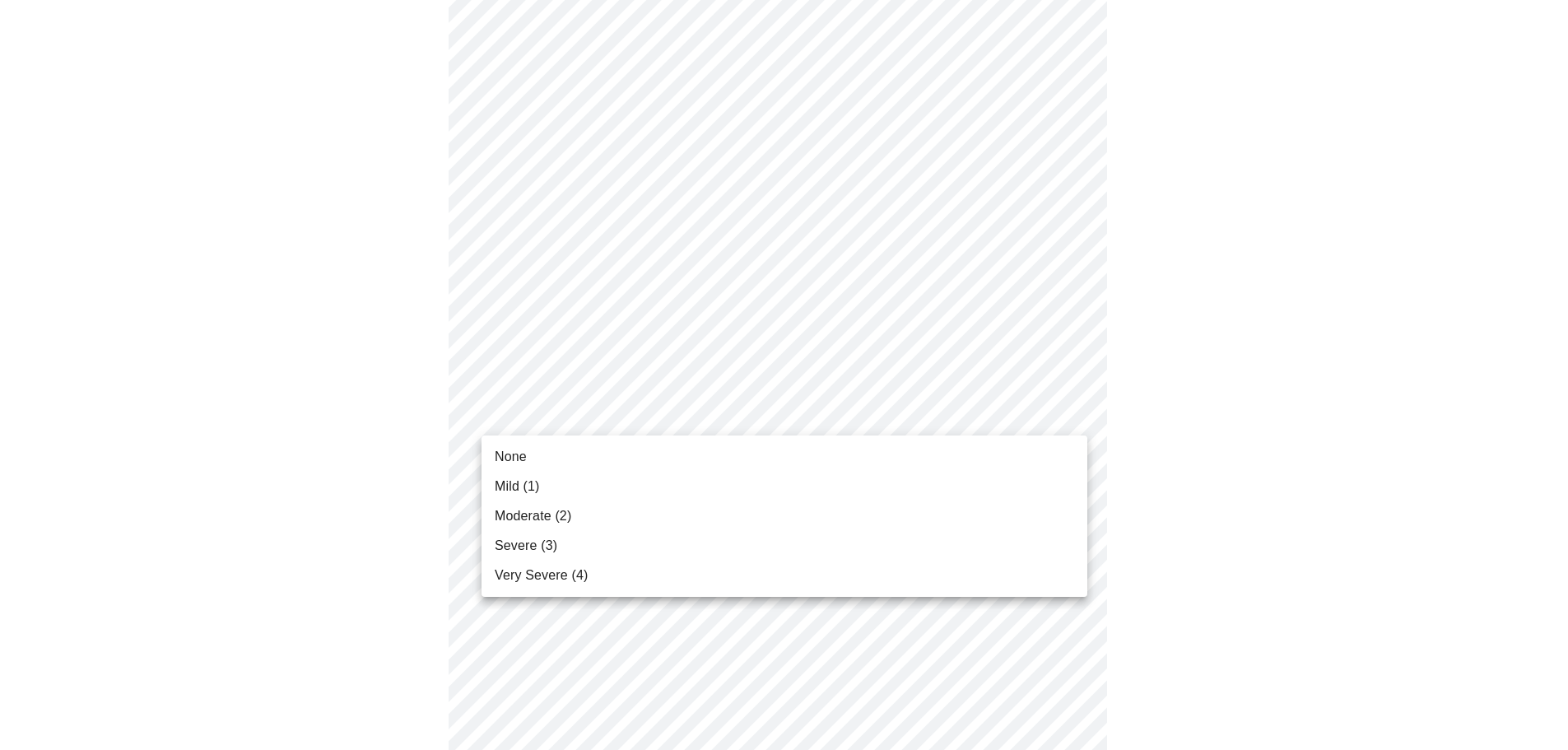
click at [667, 463] on li "None" at bounding box center [784, 457] width 606 height 29
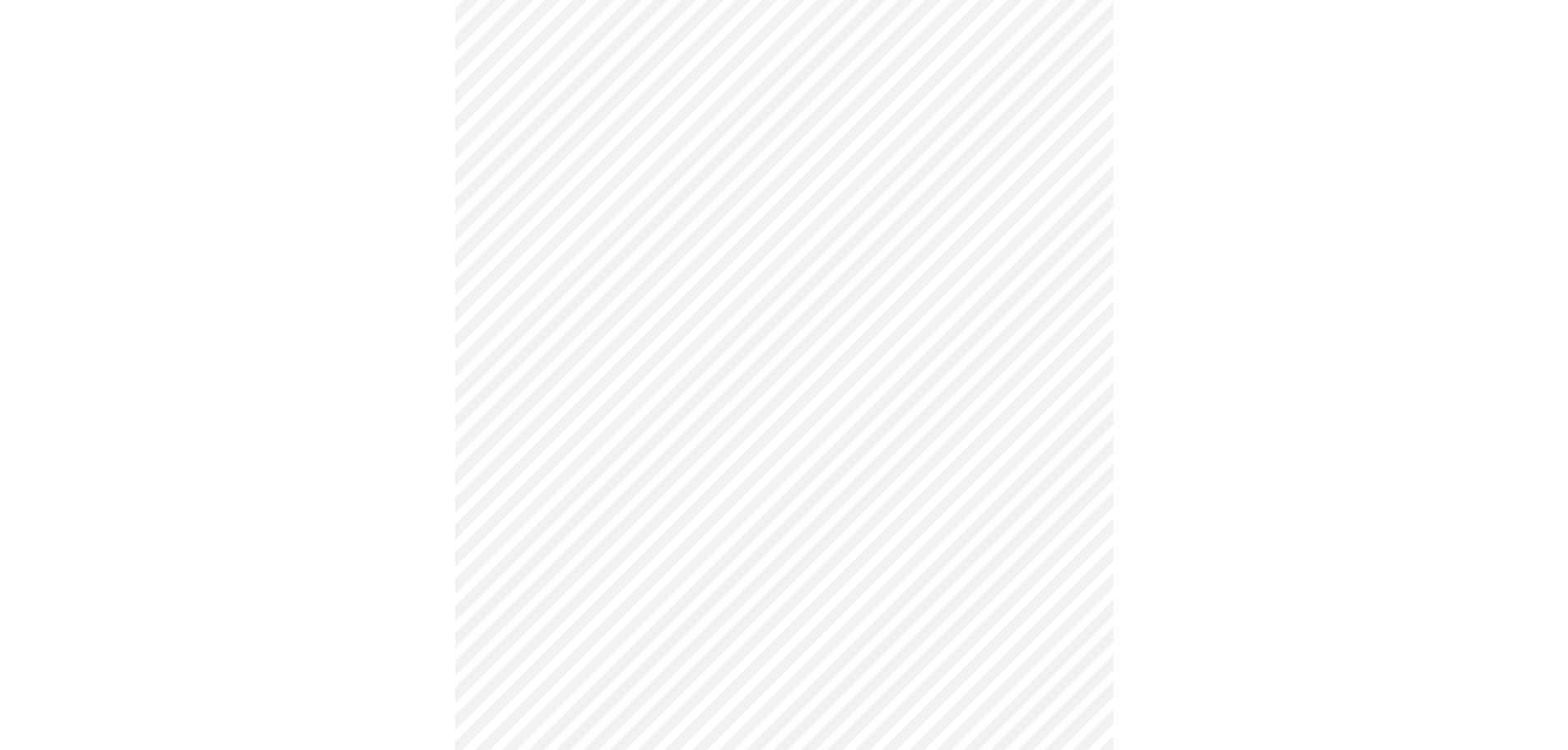
scroll to position [1153, 0]
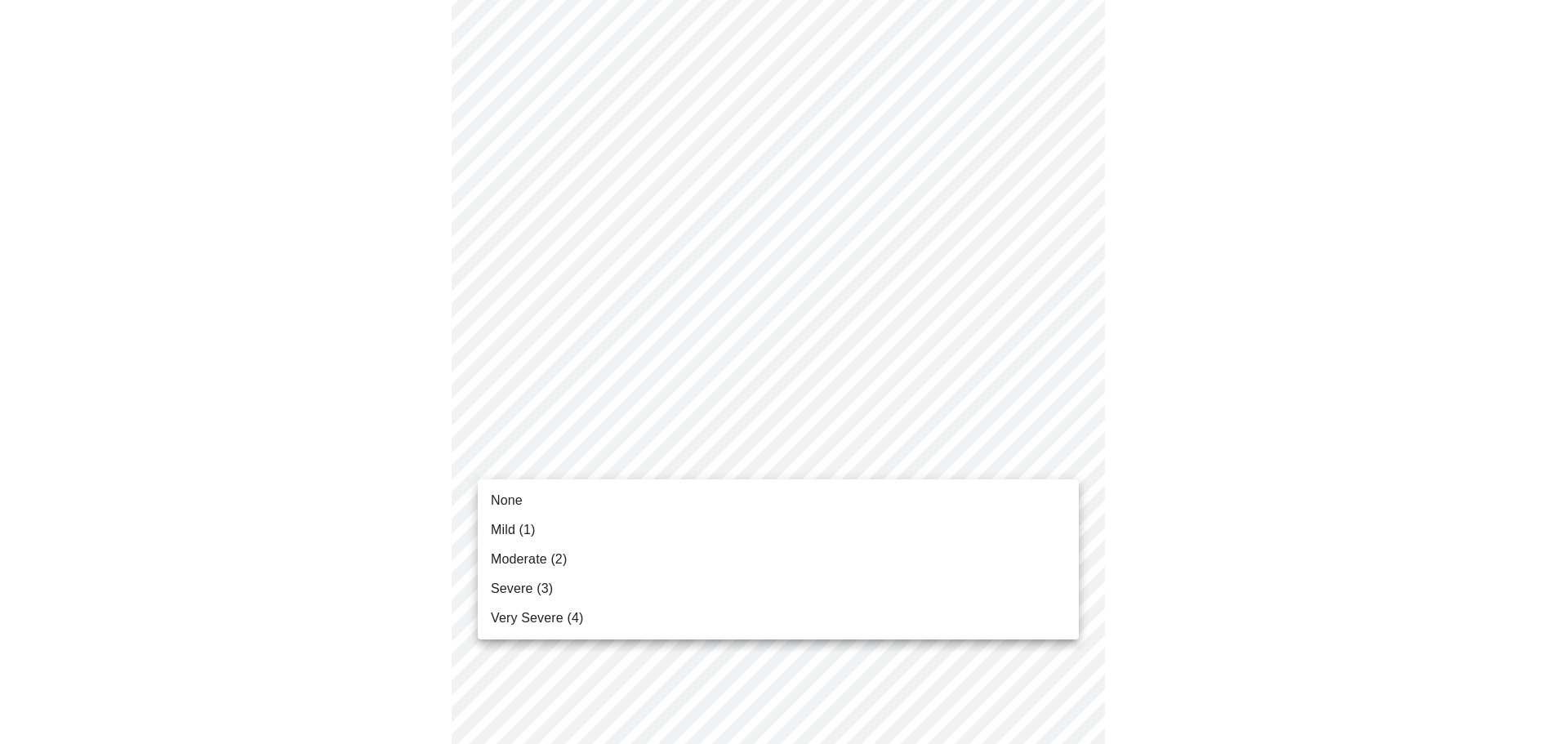
click at [602, 591] on li "Severe (3)" at bounding box center [778, 589] width 602 height 29
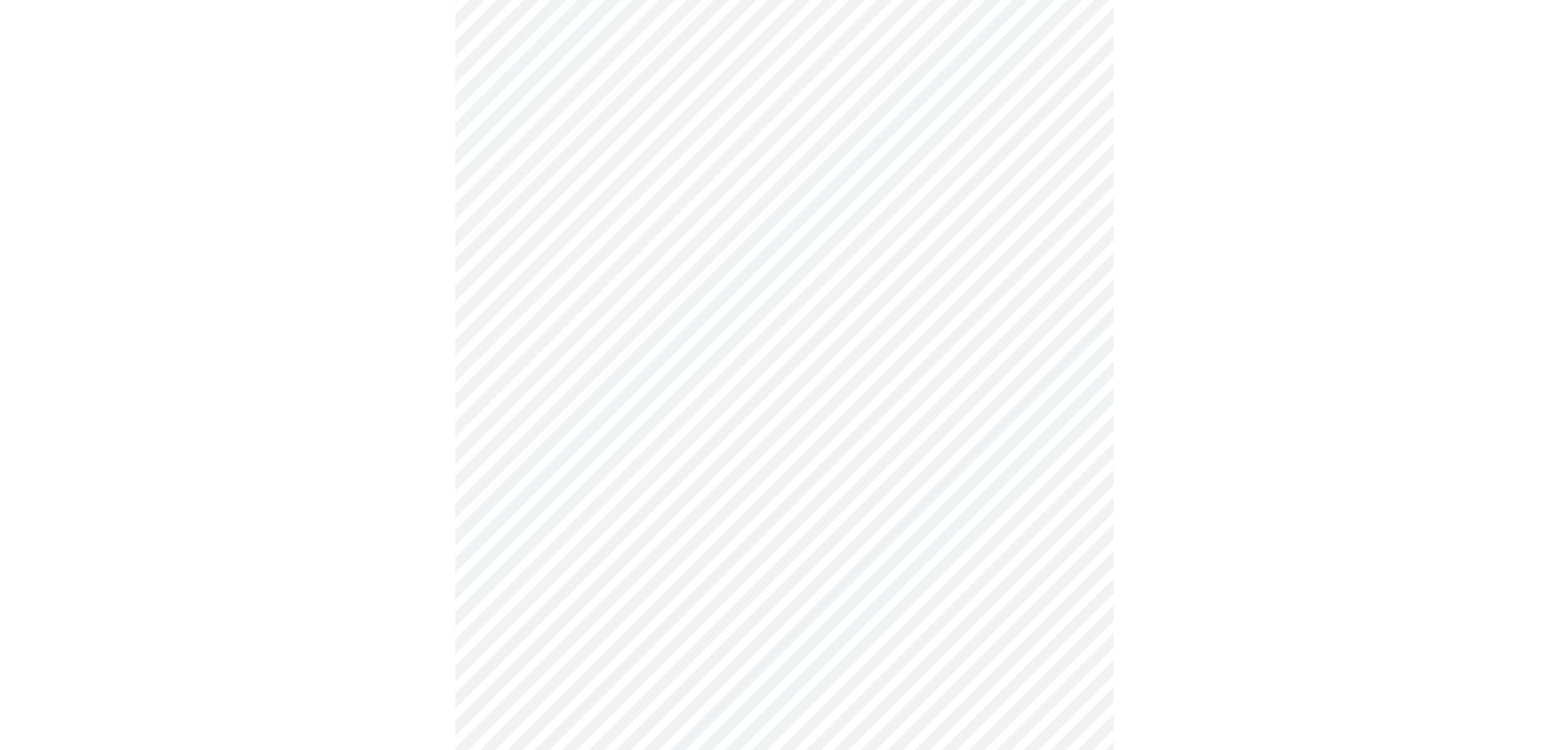
scroll to position [494, 0]
click at [682, 505] on body "MyMenopauseRx Appointments Messaging Labs Uploads Medications Community Refer a…" at bounding box center [790, 325] width 1567 height 1625
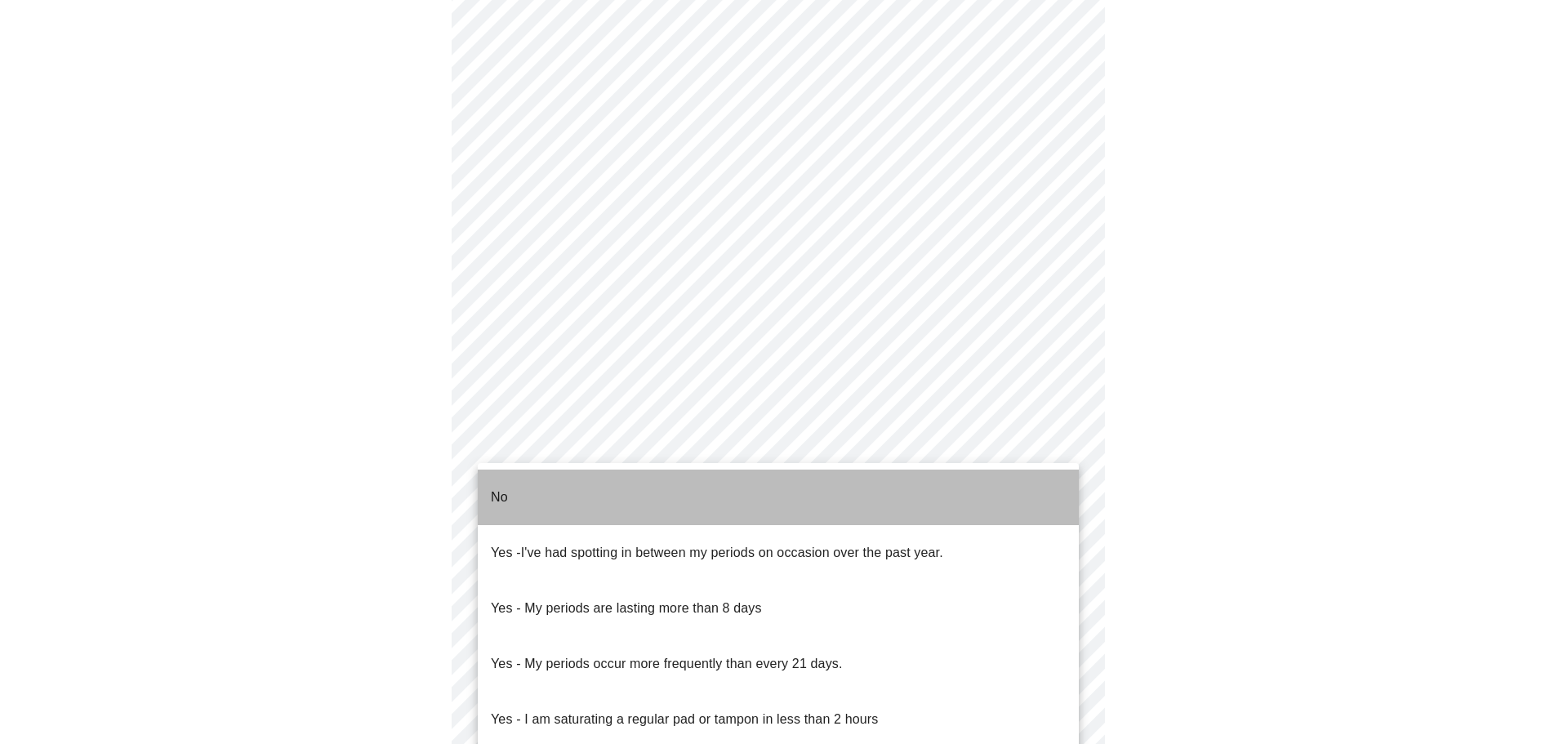
click at [662, 492] on li "No" at bounding box center [778, 497] width 602 height 56
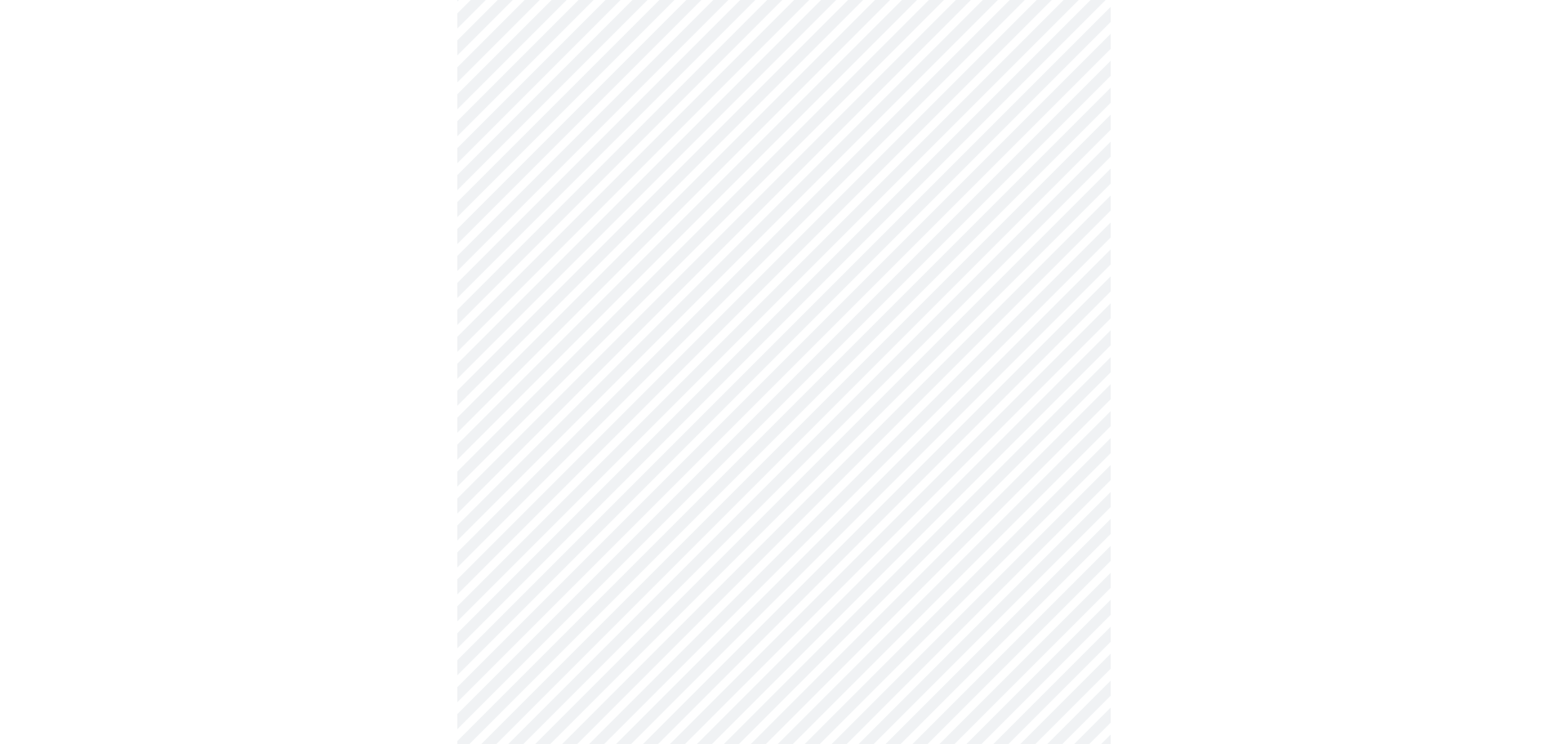
click at [670, 617] on body "MyMenopauseRx Appointments Messaging Labs Uploads Medications Community Refer a…" at bounding box center [784, 318] width 1555 height 1602
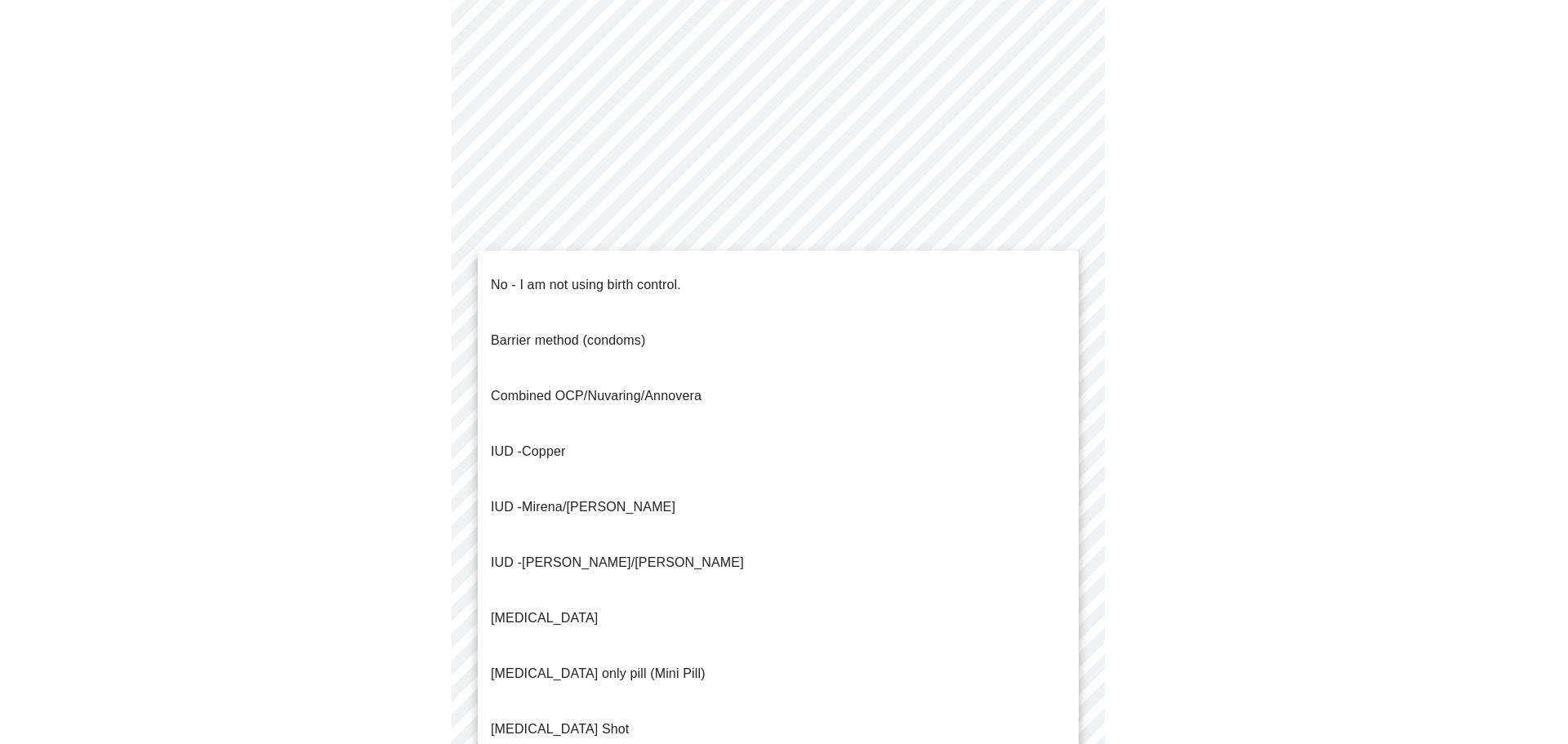
click at [681, 278] on p "No - I am not using birth control." at bounding box center [586, 285] width 191 height 20
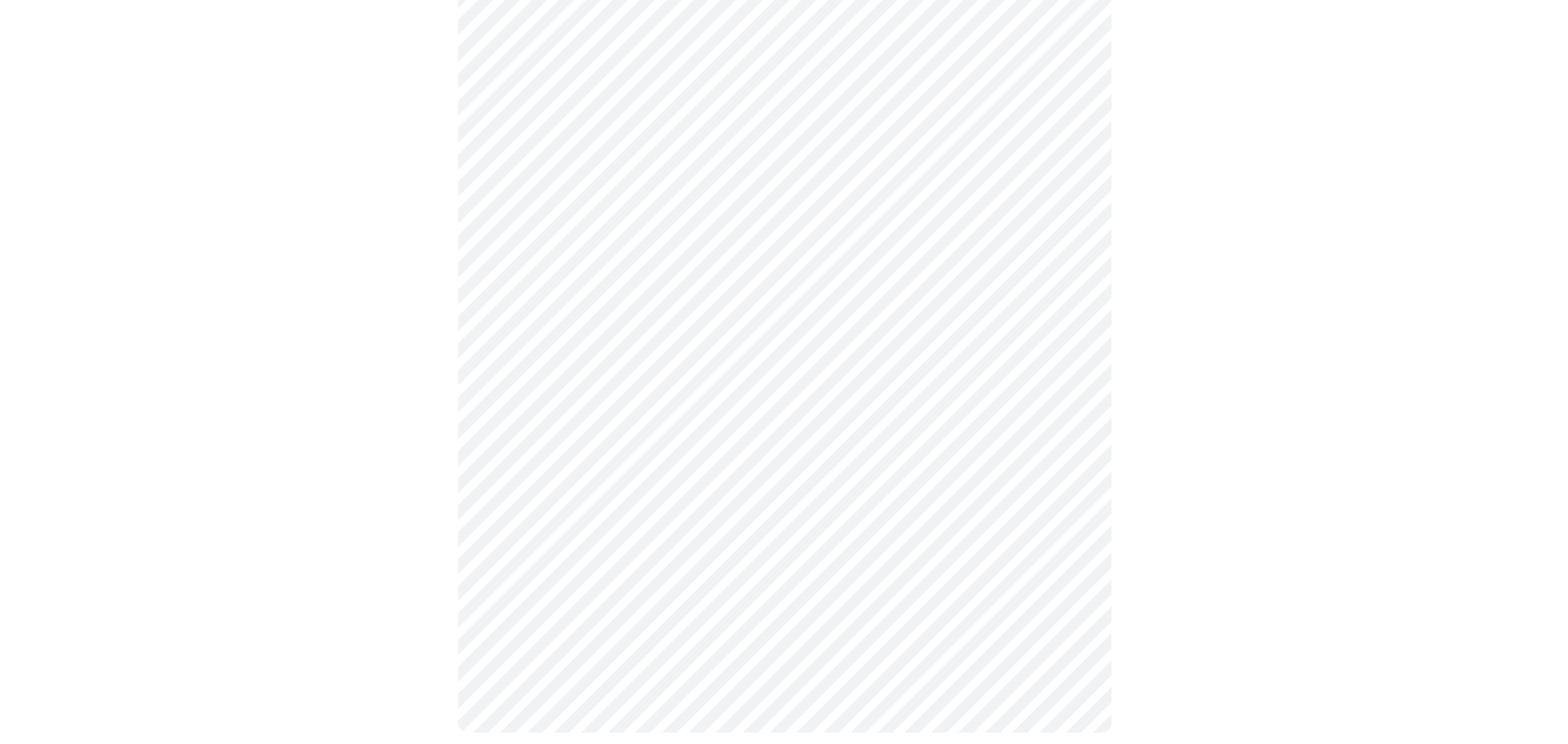
scroll to position [849, 0]
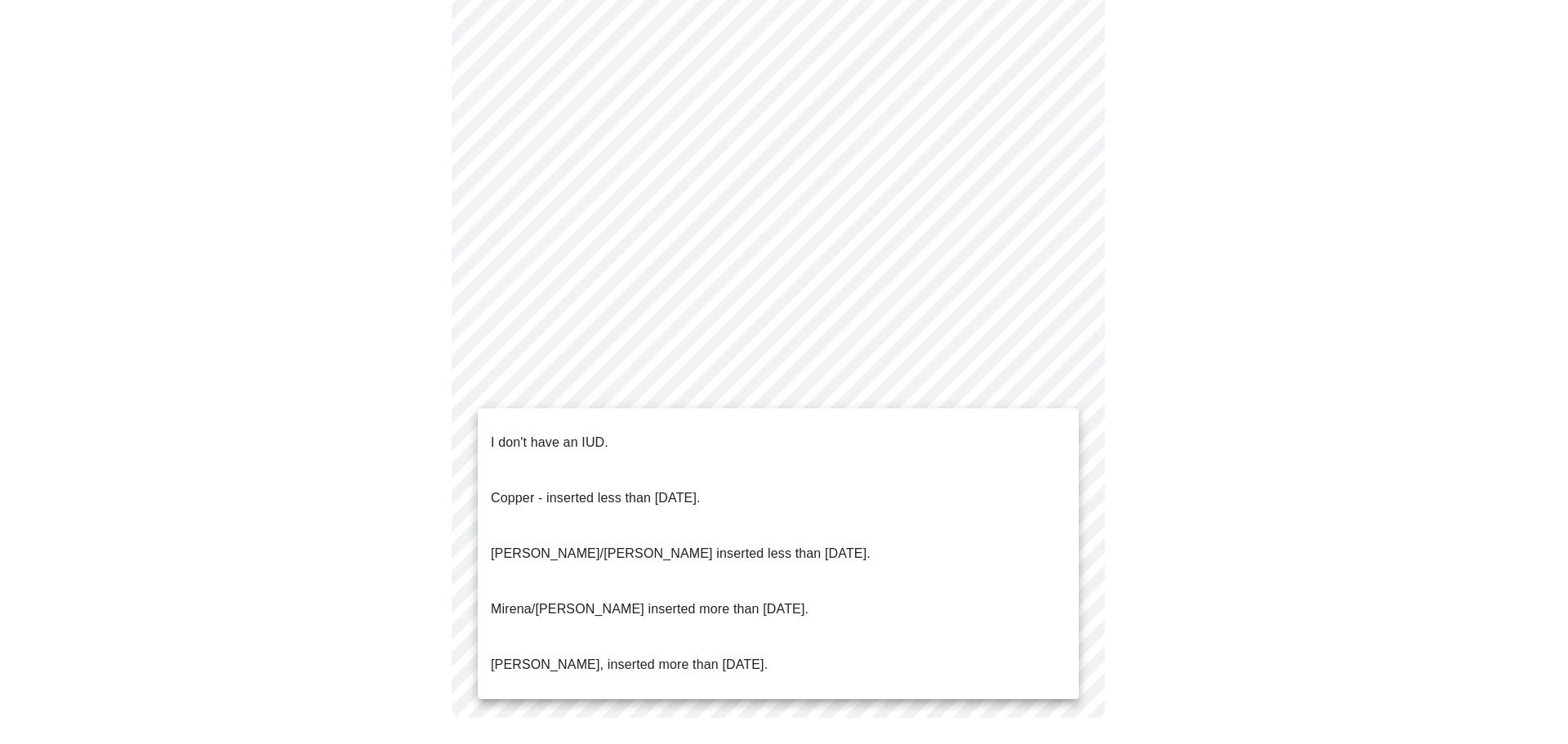
click at [717, 432] on li "I don't have an IUD." at bounding box center [778, 443] width 602 height 56
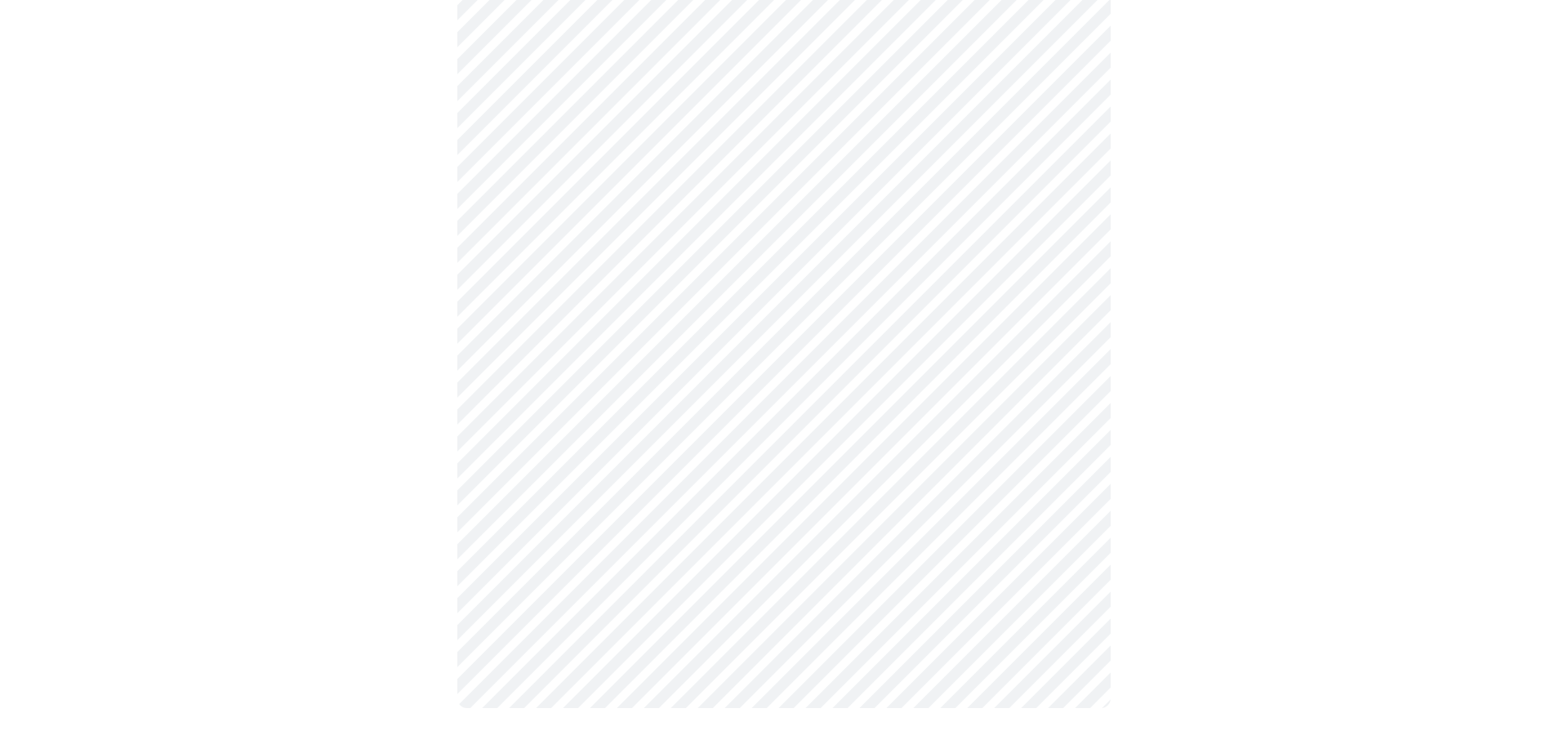
scroll to position [839, 0]
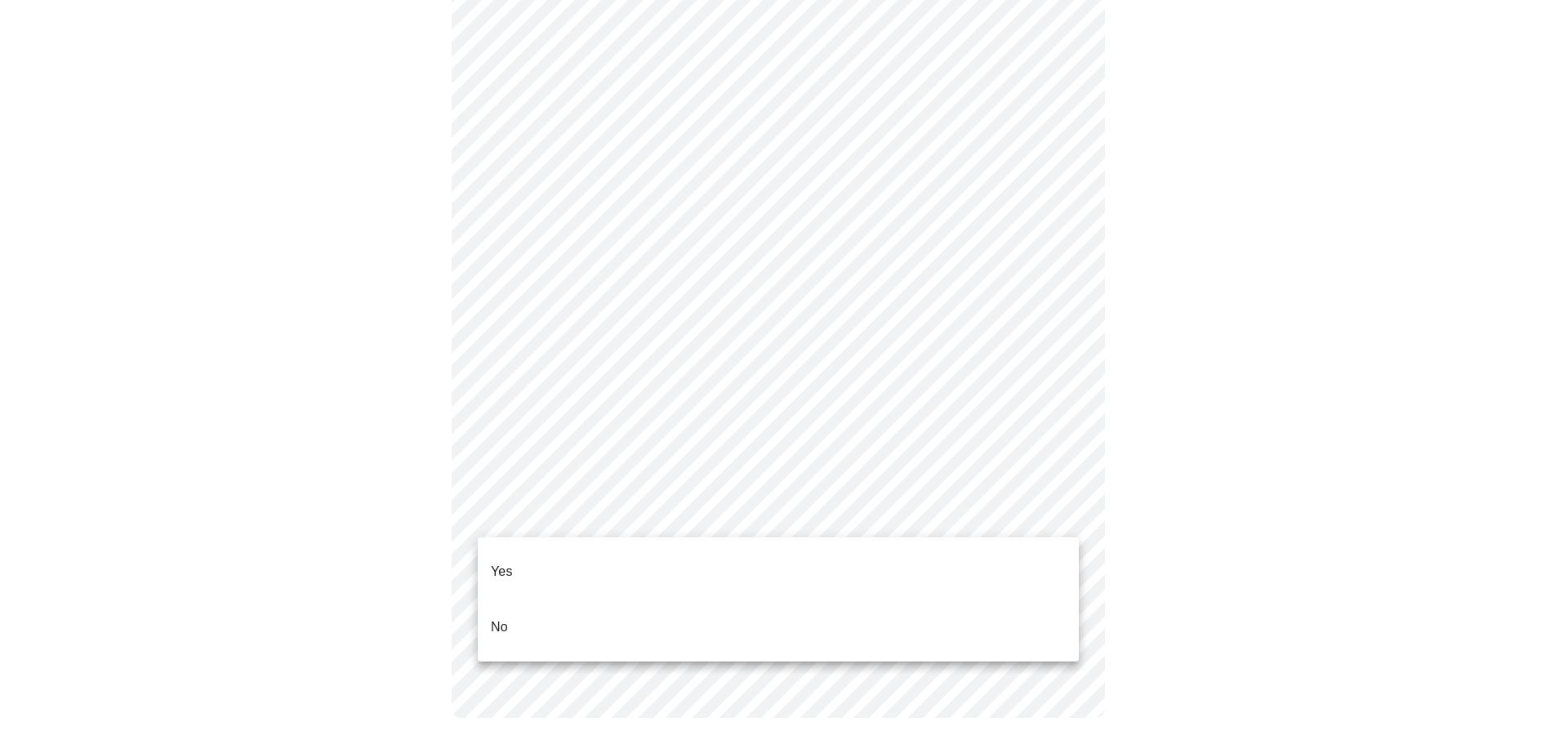
click at [675, 566] on li "Yes" at bounding box center [778, 572] width 602 height 56
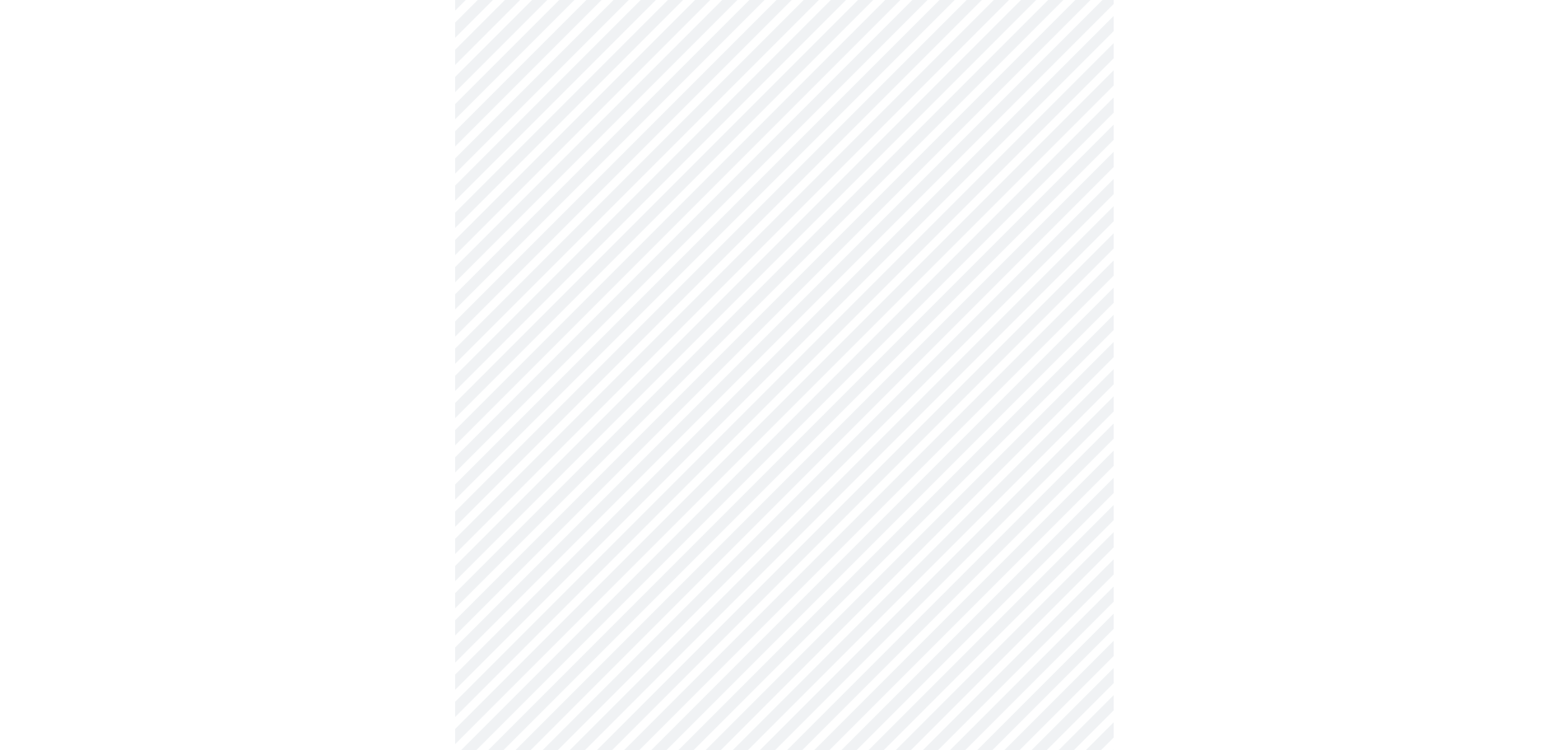
scroll to position [4330, 0]
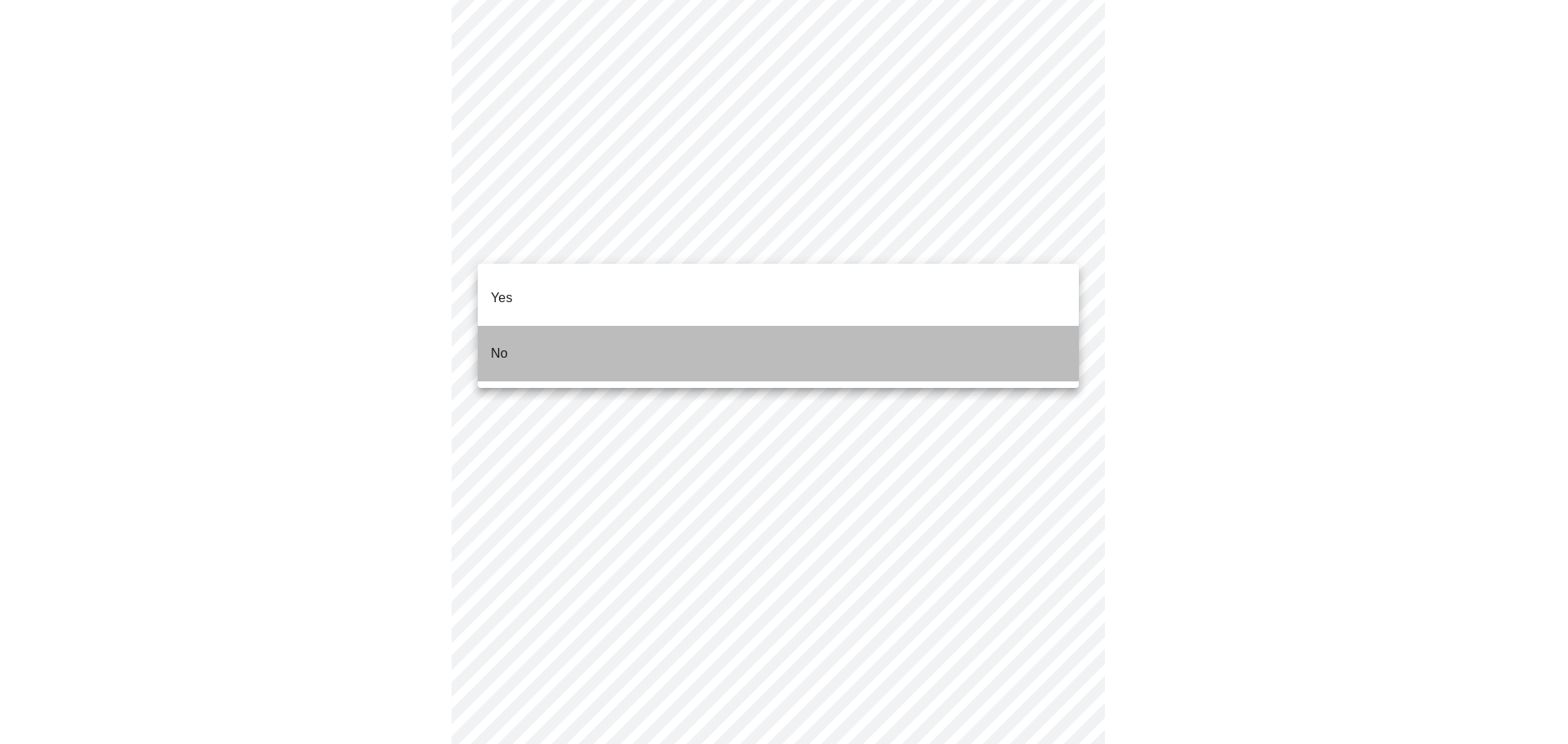
click at [613, 327] on li "No" at bounding box center [778, 354] width 602 height 56
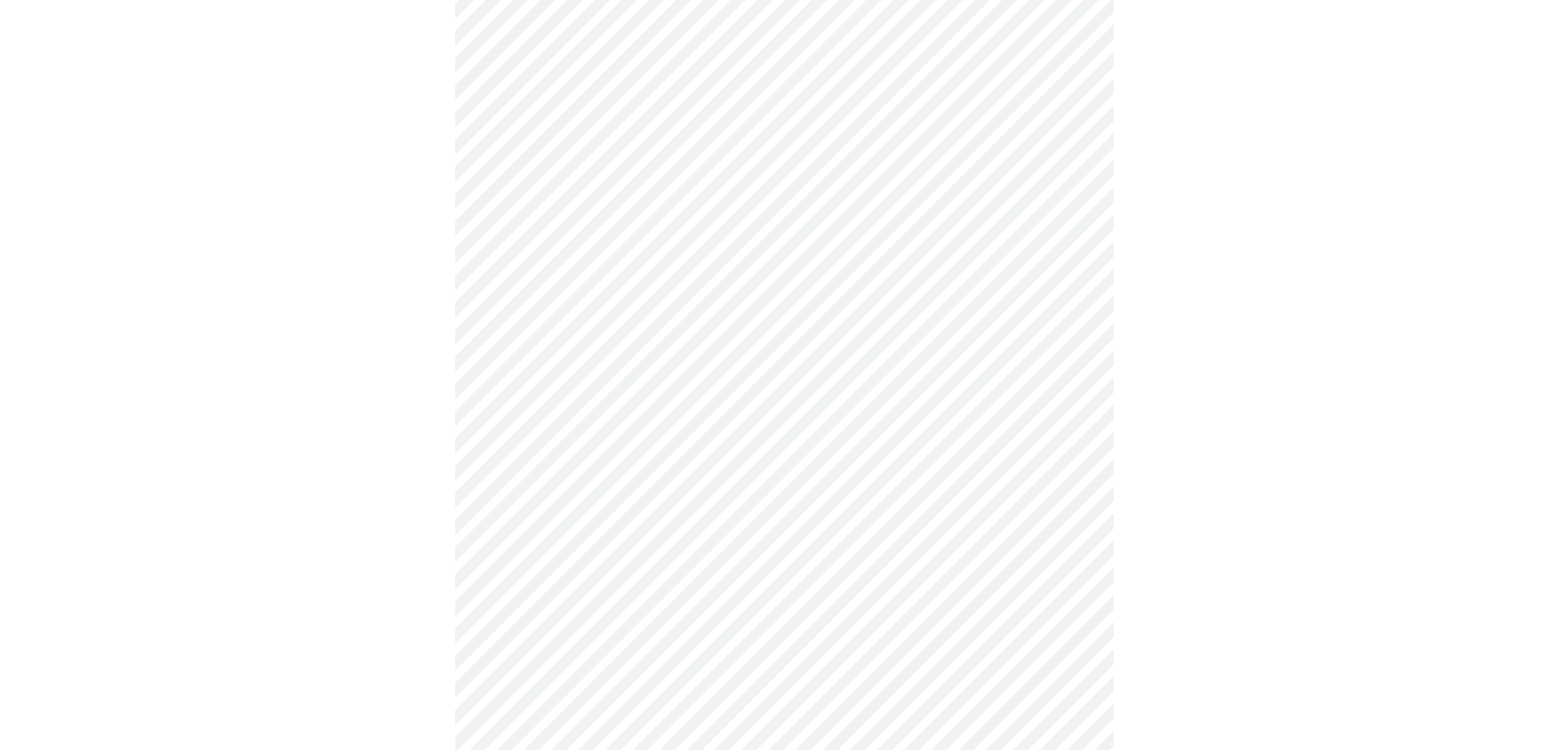
scroll to position [0, 0]
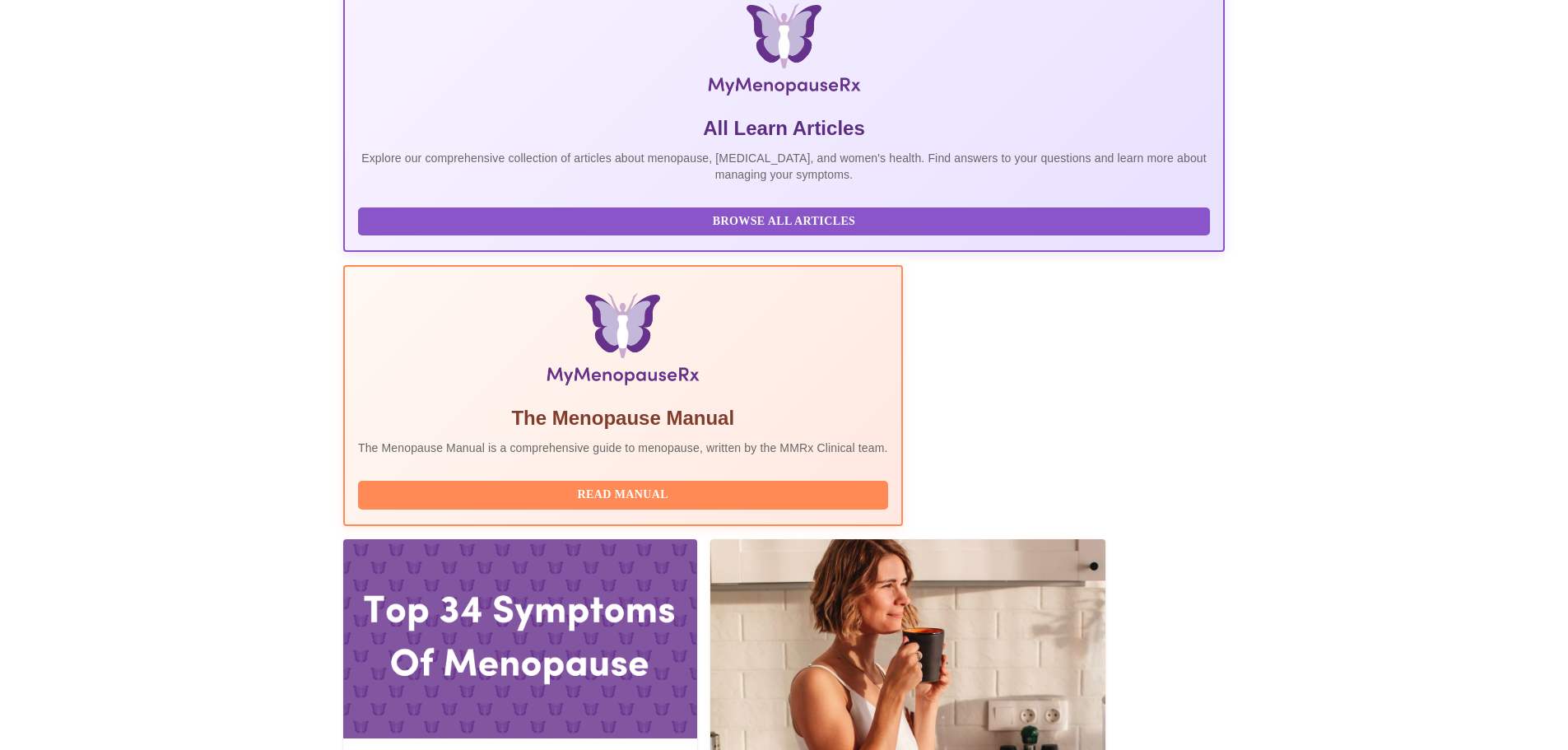
scroll to position [453, 0]
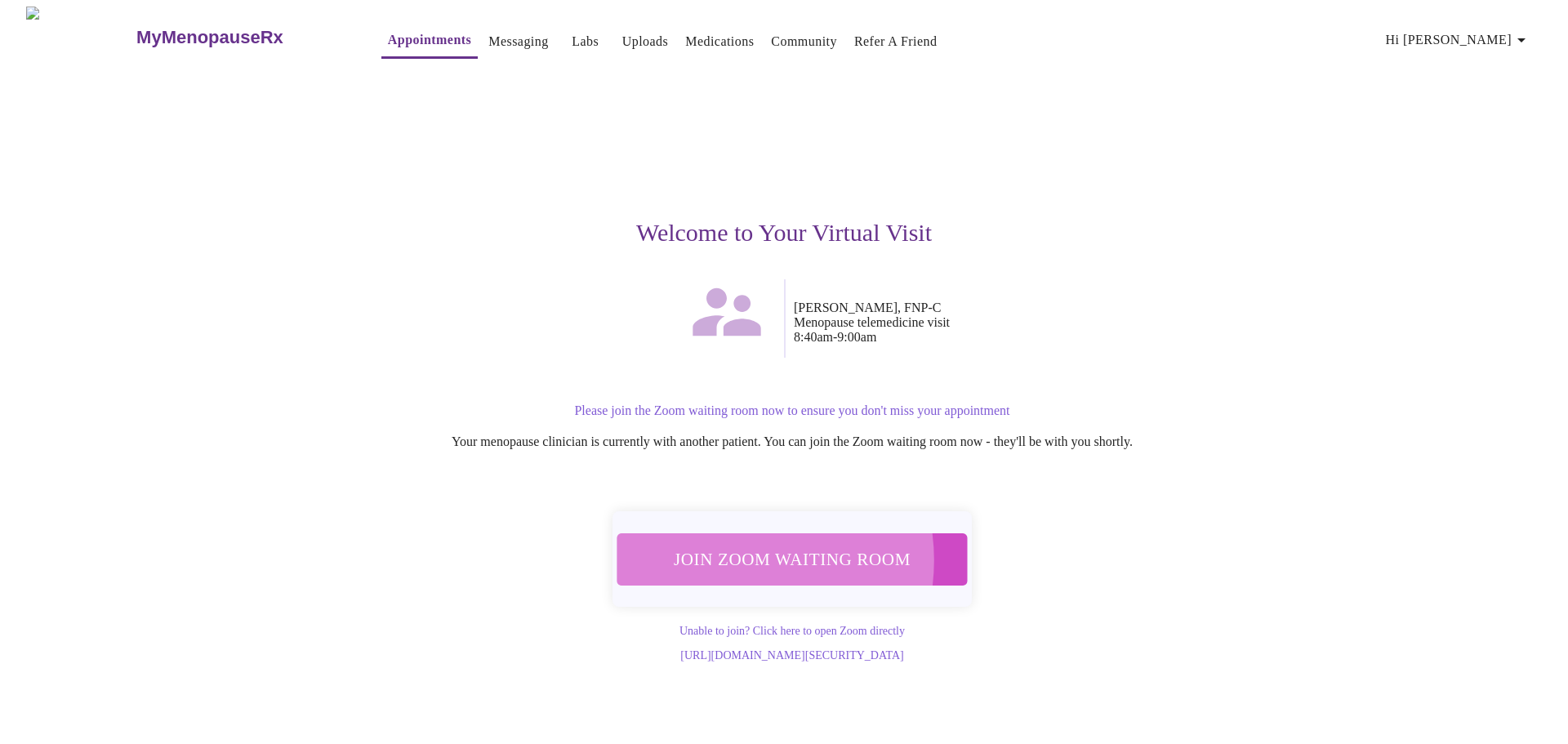
click at [726, 551] on span "Join Zoom Waiting Room" at bounding box center [792, 559] width 307 height 30
